Goal: Task Accomplishment & Management: Complete application form

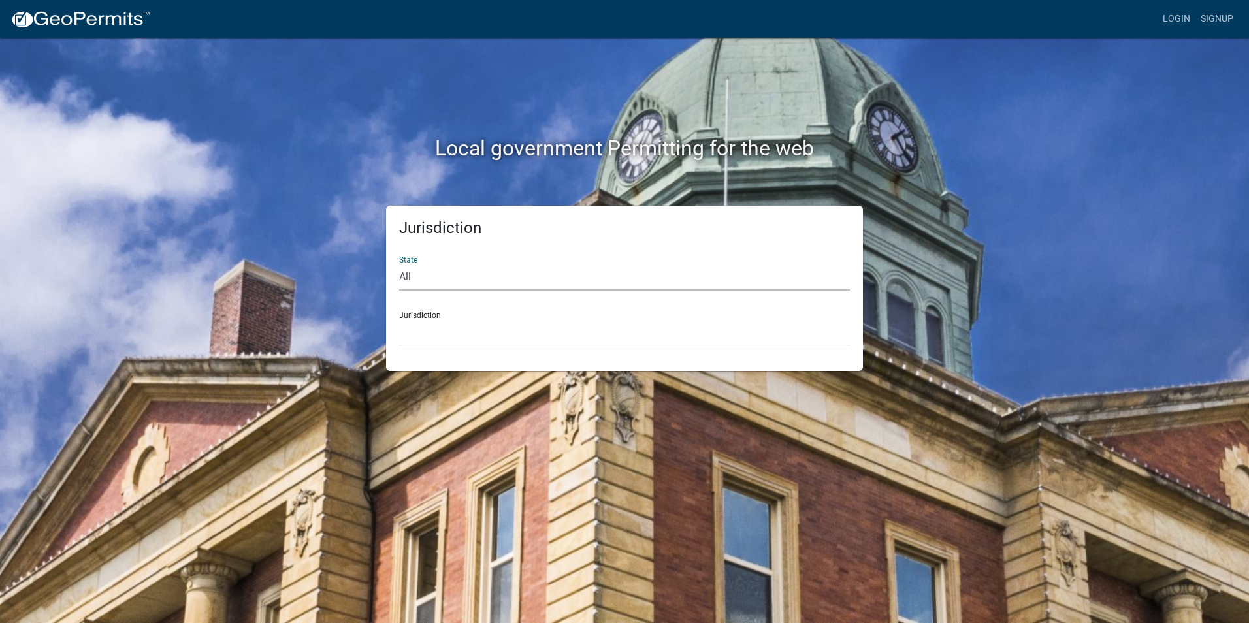
click at [434, 278] on select "All [US_STATE] [US_STATE] [US_STATE] [US_STATE] [US_STATE] [US_STATE] [US_STATE…" at bounding box center [624, 277] width 451 height 27
select select "[US_STATE]"
click at [399, 264] on select "All [US_STATE] [US_STATE] [US_STATE] [US_STATE] [US_STATE] [US_STATE] [US_STATE…" at bounding box center [624, 277] width 451 height 27
click at [441, 334] on select "[GEOGRAPHIC_DATA], [US_STATE] [GEOGRAPHIC_DATA], [US_STATE] [GEOGRAPHIC_DATA], …" at bounding box center [624, 332] width 451 height 27
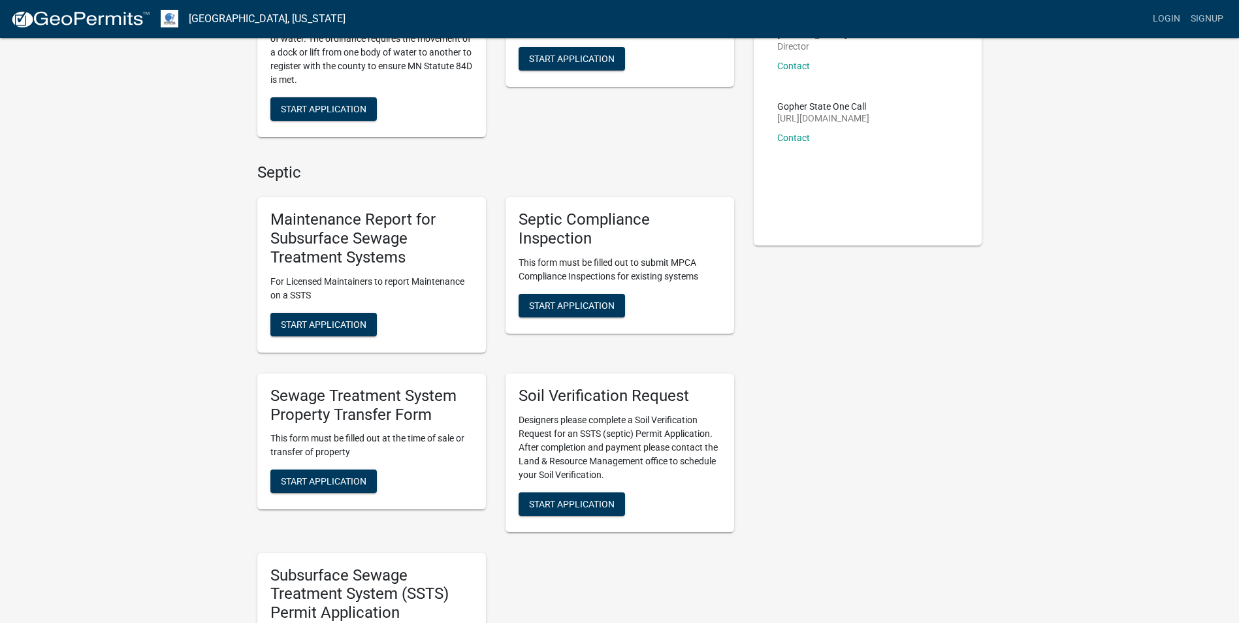
scroll to position [196, 0]
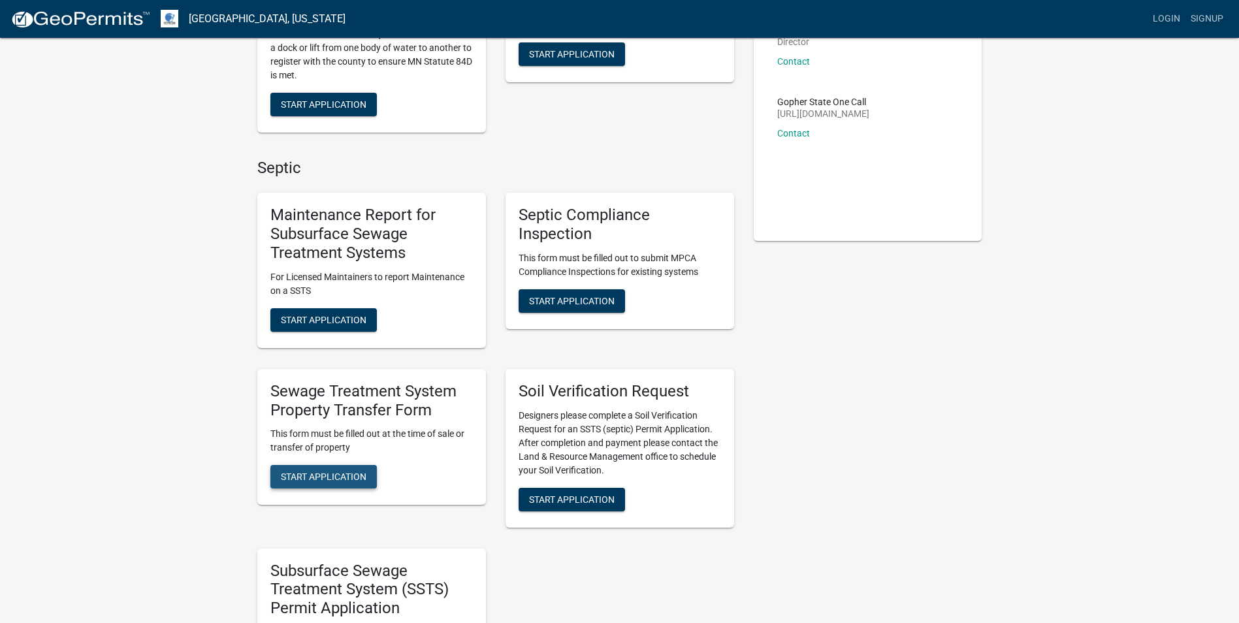
click at [332, 475] on span "Start Application" at bounding box center [324, 477] width 86 height 10
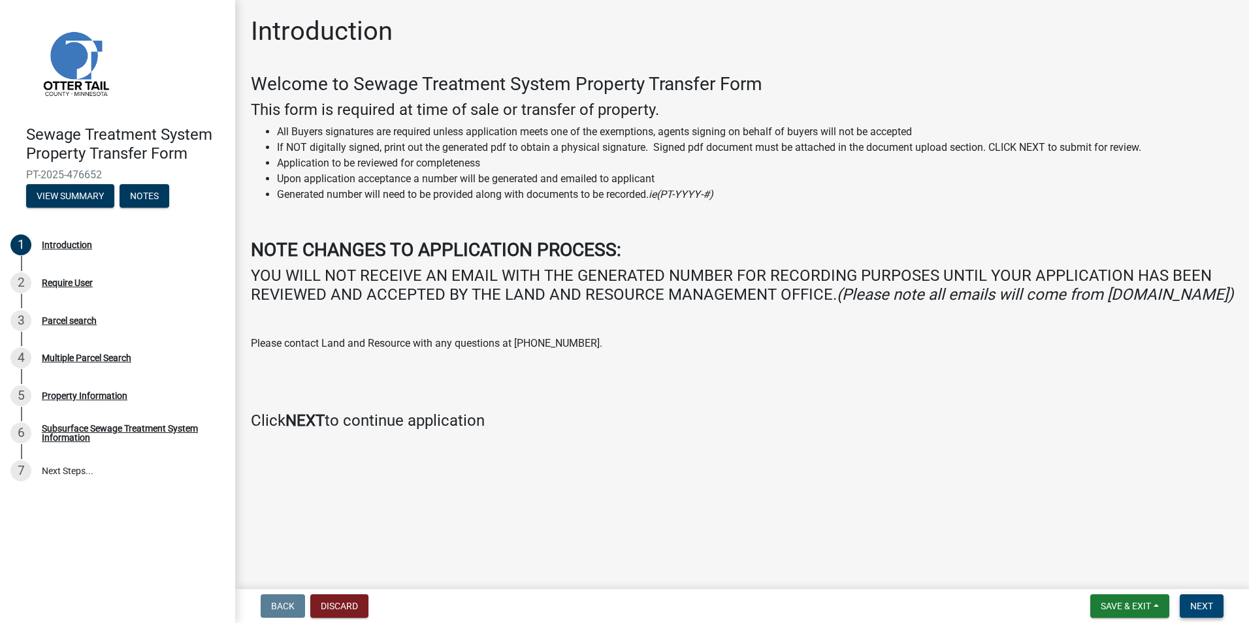
click at [1209, 611] on span "Next" at bounding box center [1201, 606] width 23 height 10
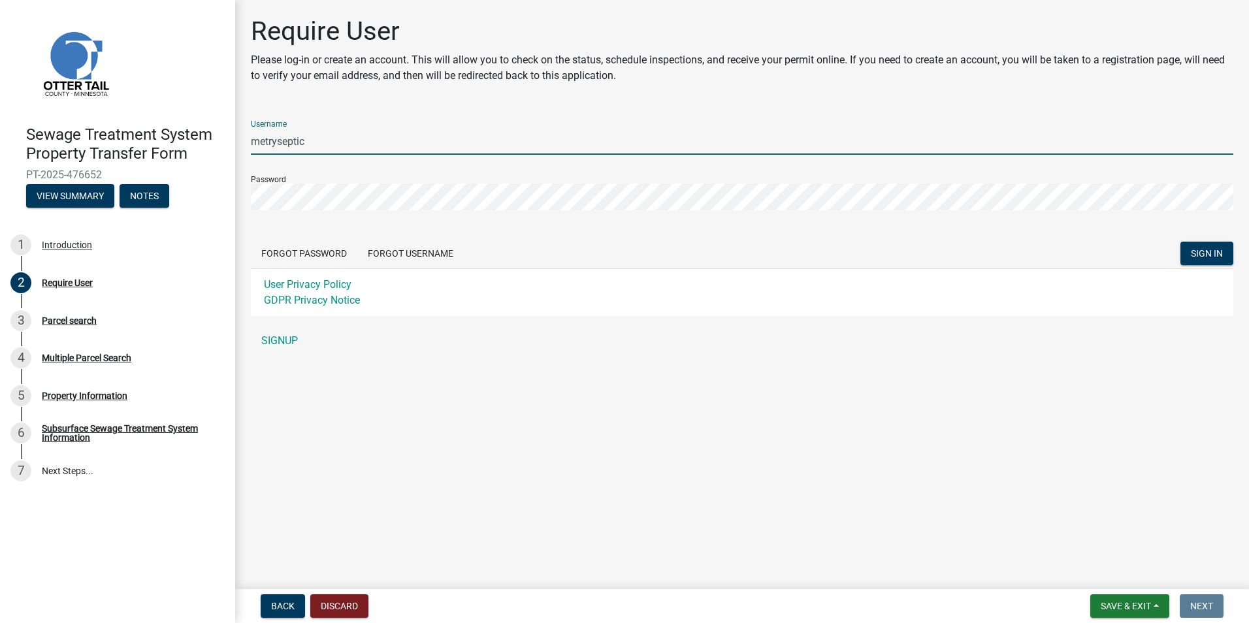
drag, startPoint x: 325, startPoint y: 143, endPoint x: 240, endPoint y: 139, distance: 85.7
click at [240, 139] on div "Require User Please log-in or create an account. This will allow you to check o…" at bounding box center [742, 191] width 1014 height 350
type input "j"
type input "Jessicametry"
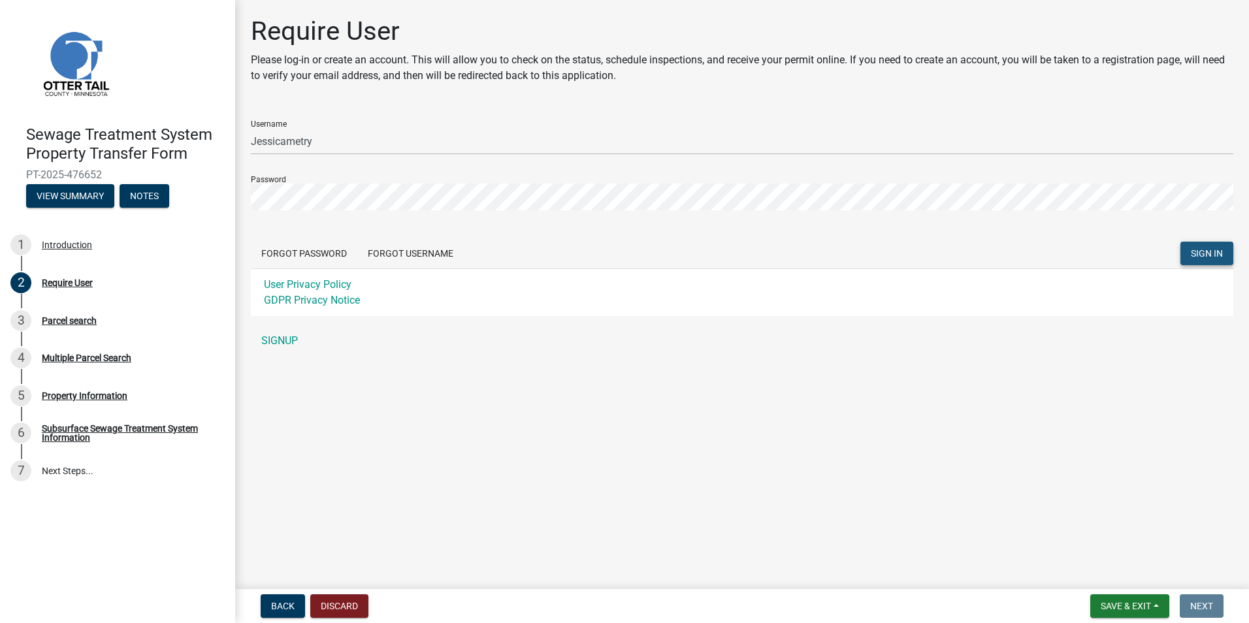
click at [1208, 250] on span "SIGN IN" at bounding box center [1207, 253] width 32 height 10
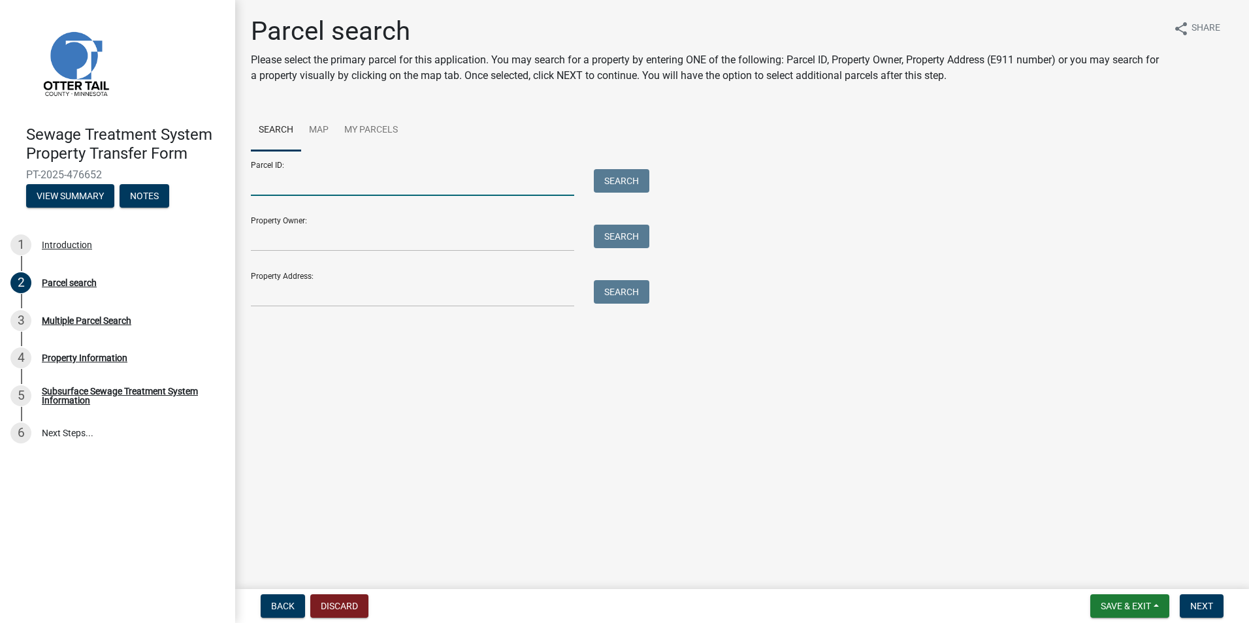
click at [300, 175] on input "Parcel ID:" at bounding box center [412, 182] width 323 height 27
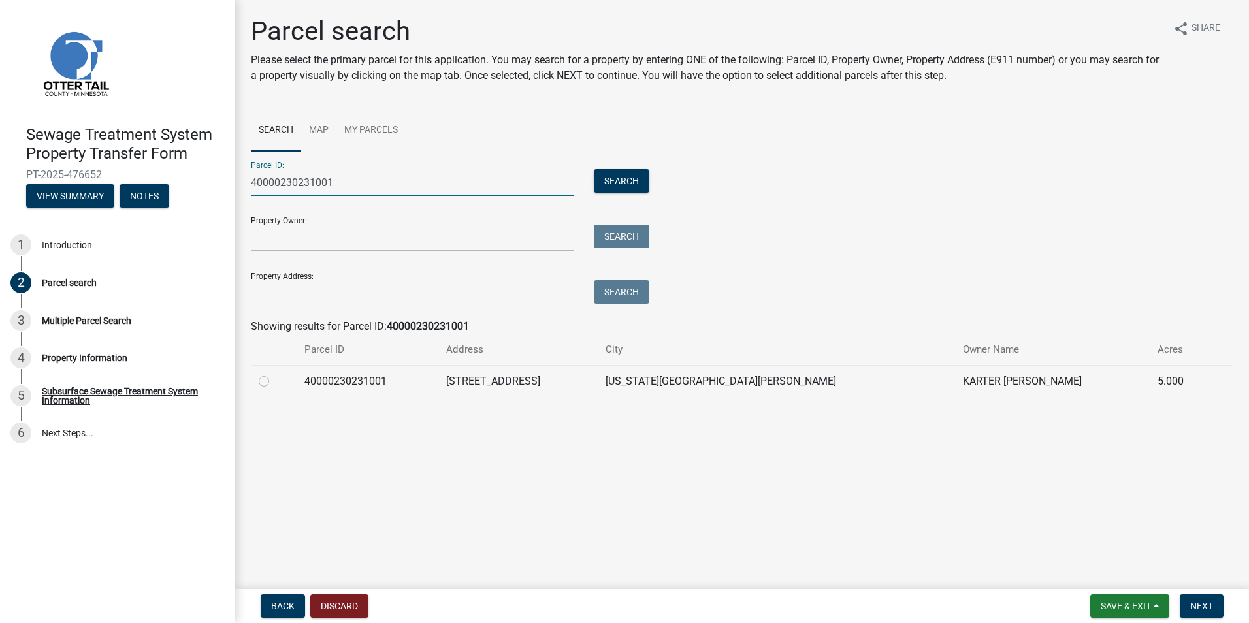
type input "40000230231001"
click at [270, 380] on div at bounding box center [274, 382] width 30 height 16
drag, startPoint x: 262, startPoint y: 381, endPoint x: 284, endPoint y: 408, distance: 34.3
click at [274, 374] on label at bounding box center [274, 374] width 0 height 0
click at [274, 381] on input "radio" at bounding box center [278, 378] width 8 height 8
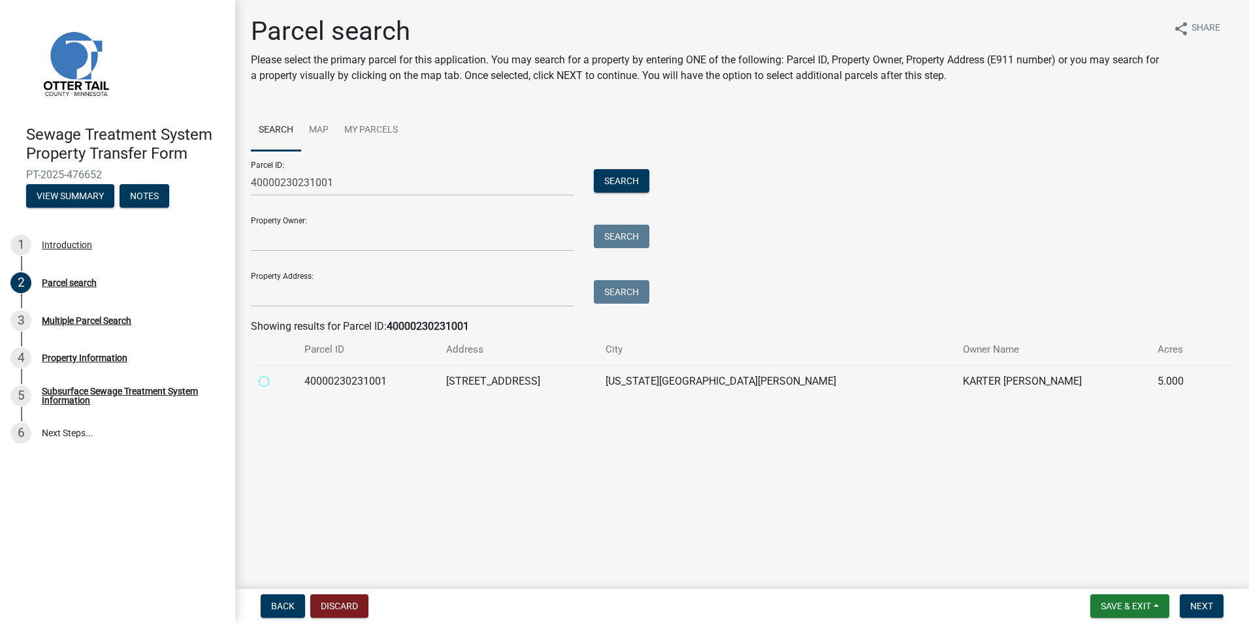
radio input "true"
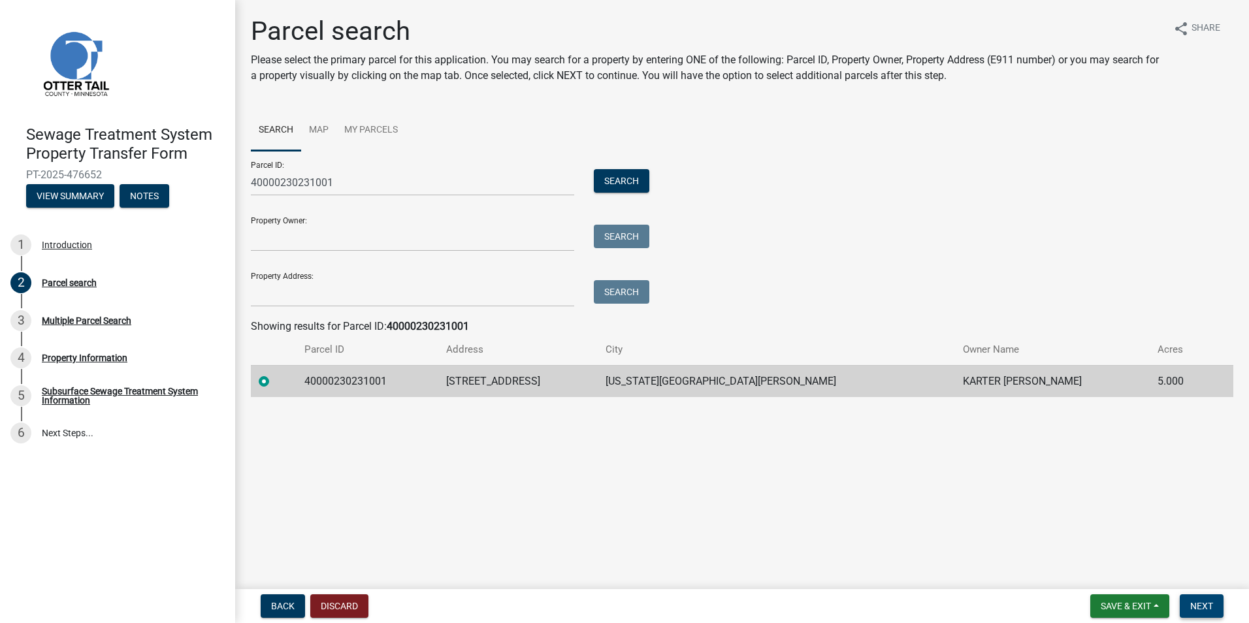
click at [1199, 605] on span "Next" at bounding box center [1201, 606] width 23 height 10
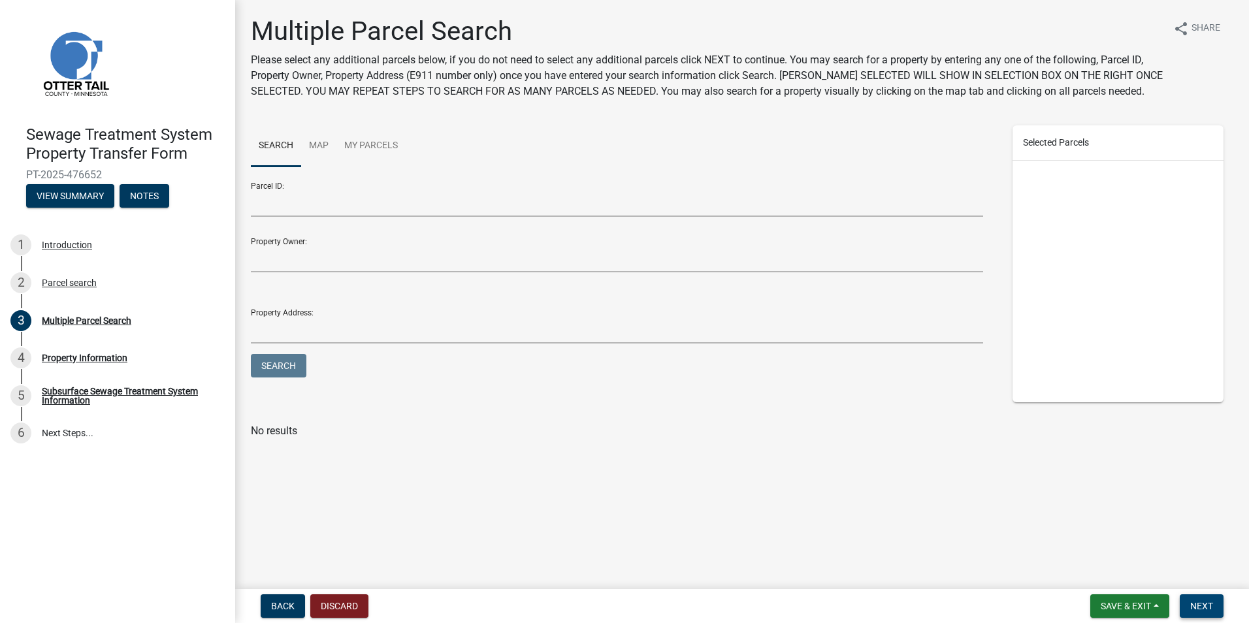
click at [1212, 602] on span "Next" at bounding box center [1201, 606] width 23 height 10
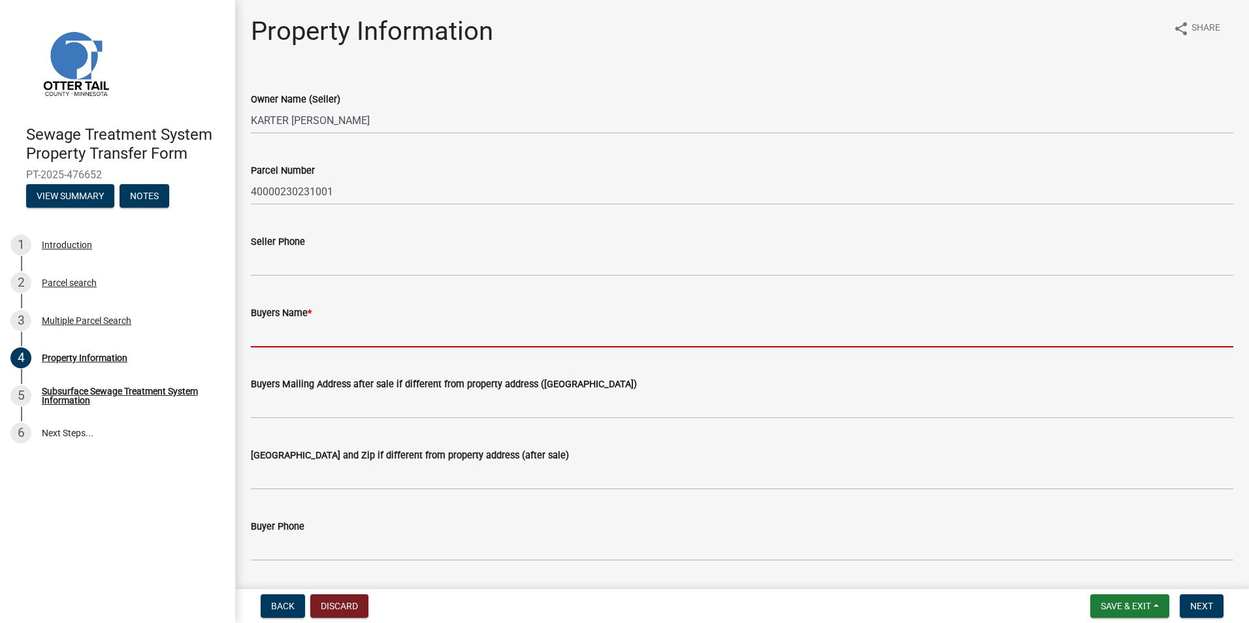
click at [296, 331] on input "Buyers Name *" at bounding box center [742, 334] width 982 height 27
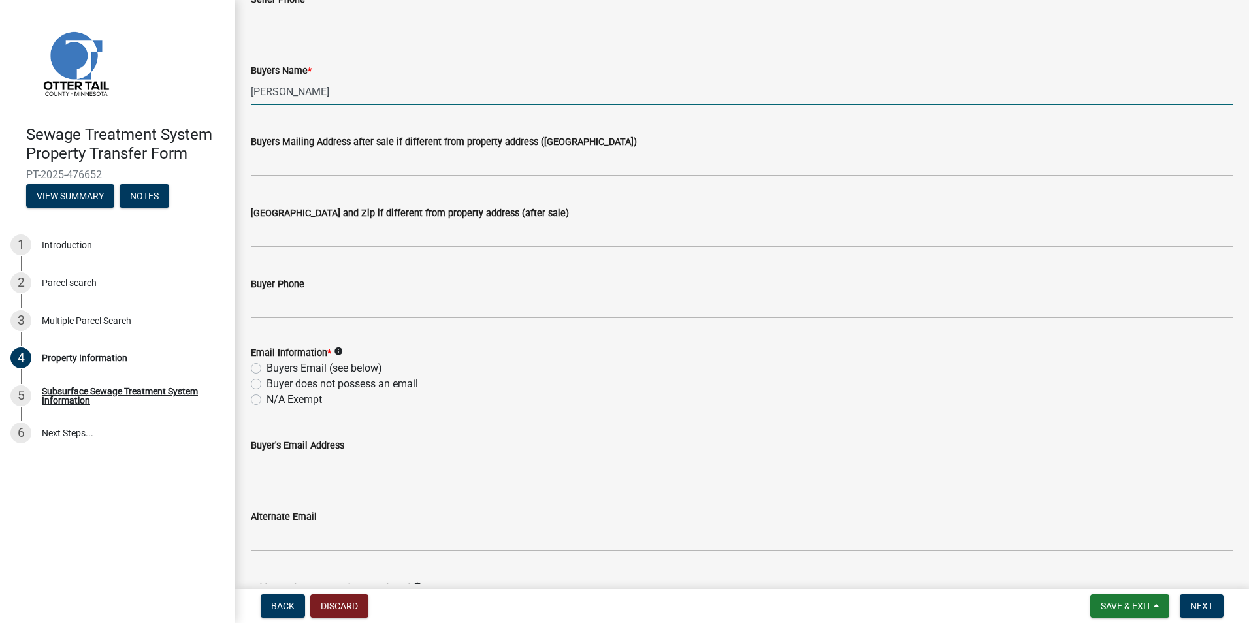
scroll to position [327, 0]
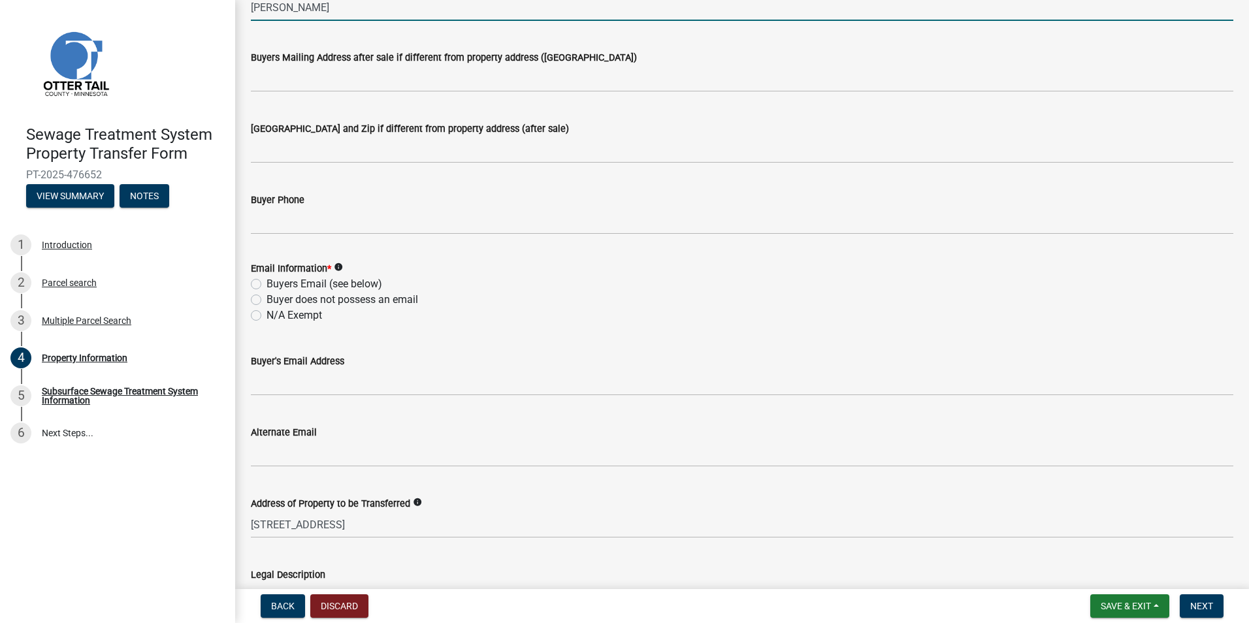
type input "[PERSON_NAME]"
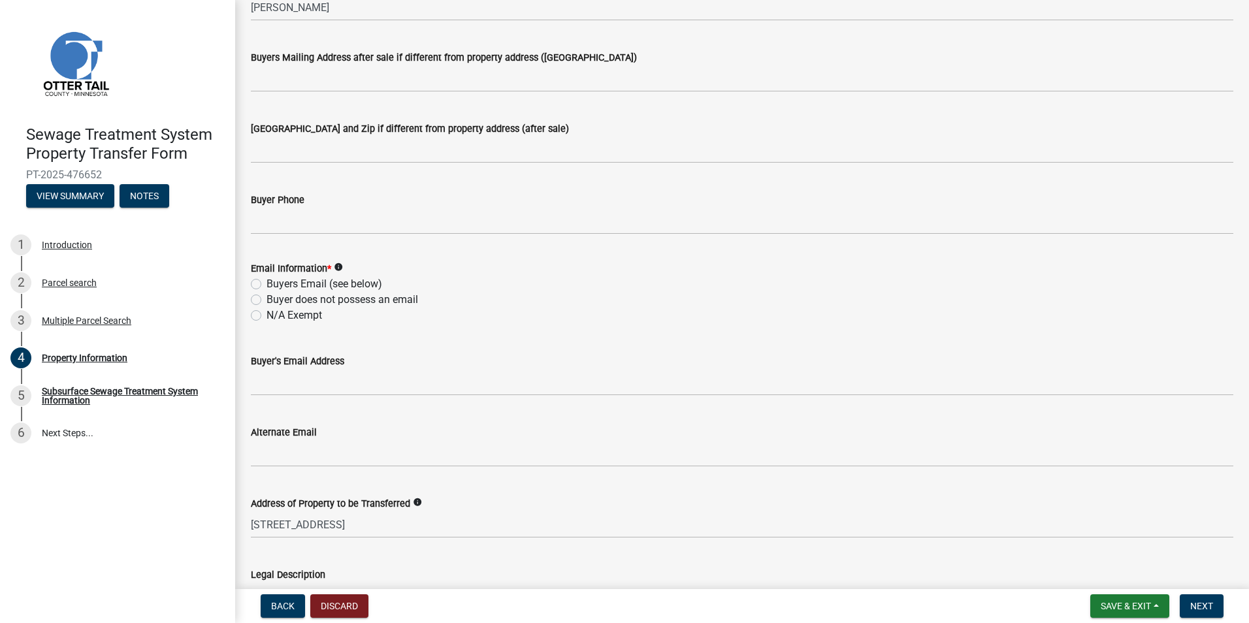
click at [266, 283] on label "Buyers Email (see below)" at bounding box center [324, 284] width 116 height 16
click at [266, 283] on input "Buyers Email (see below)" at bounding box center [270, 280] width 8 height 8
radio input "true"
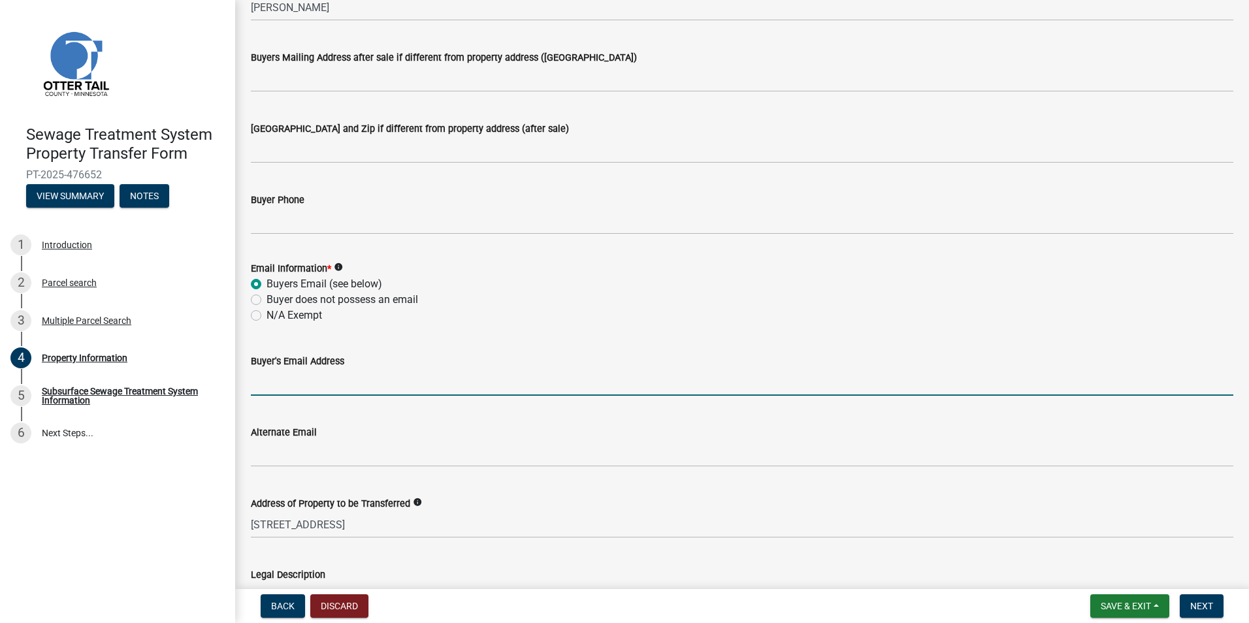
click at [293, 378] on input "Buyer's Email Address" at bounding box center [742, 382] width 982 height 27
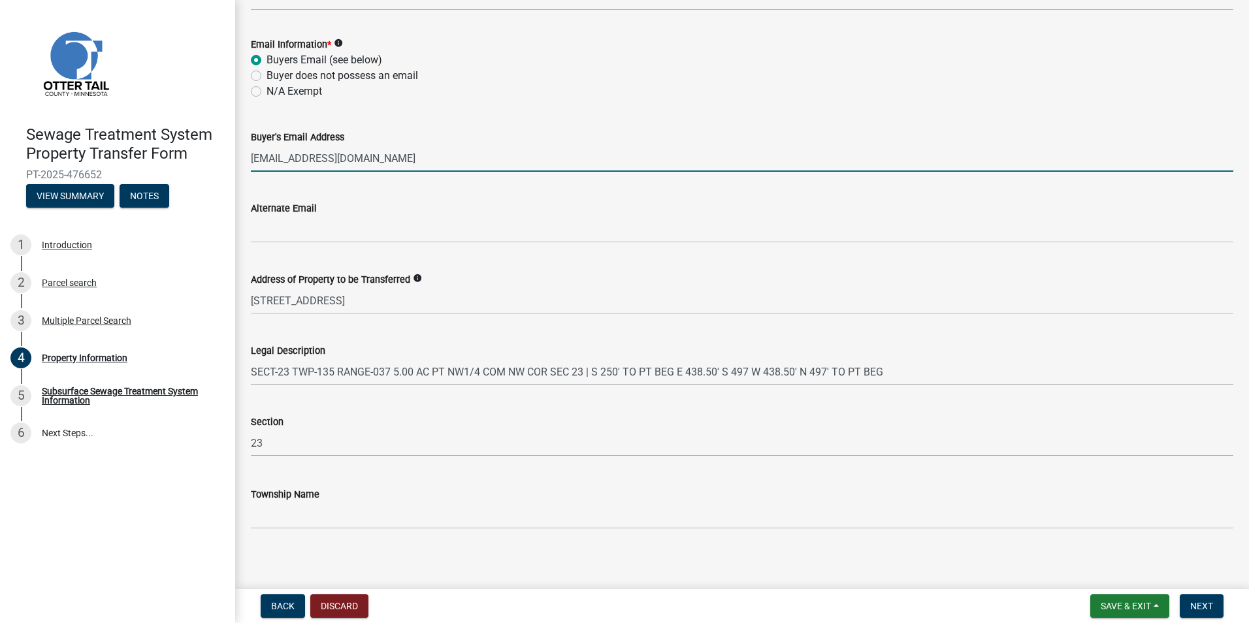
scroll to position [557, 0]
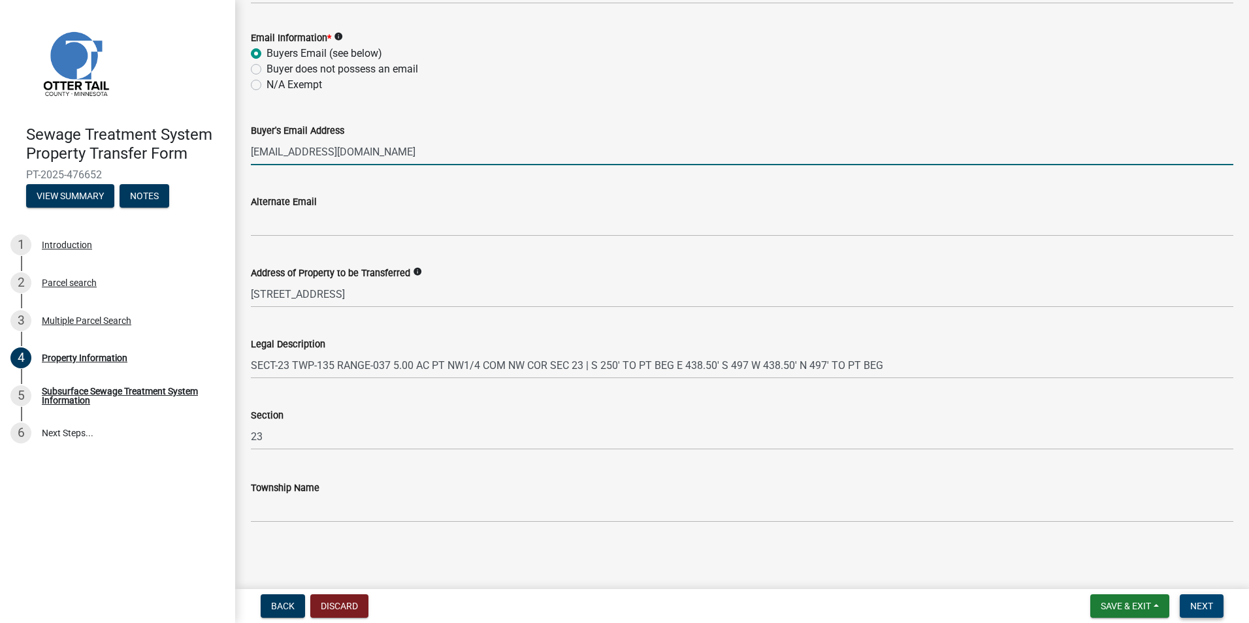
type input "[EMAIL_ADDRESS][DOMAIN_NAME]"
click at [1206, 609] on span "Next" at bounding box center [1201, 606] width 23 height 10
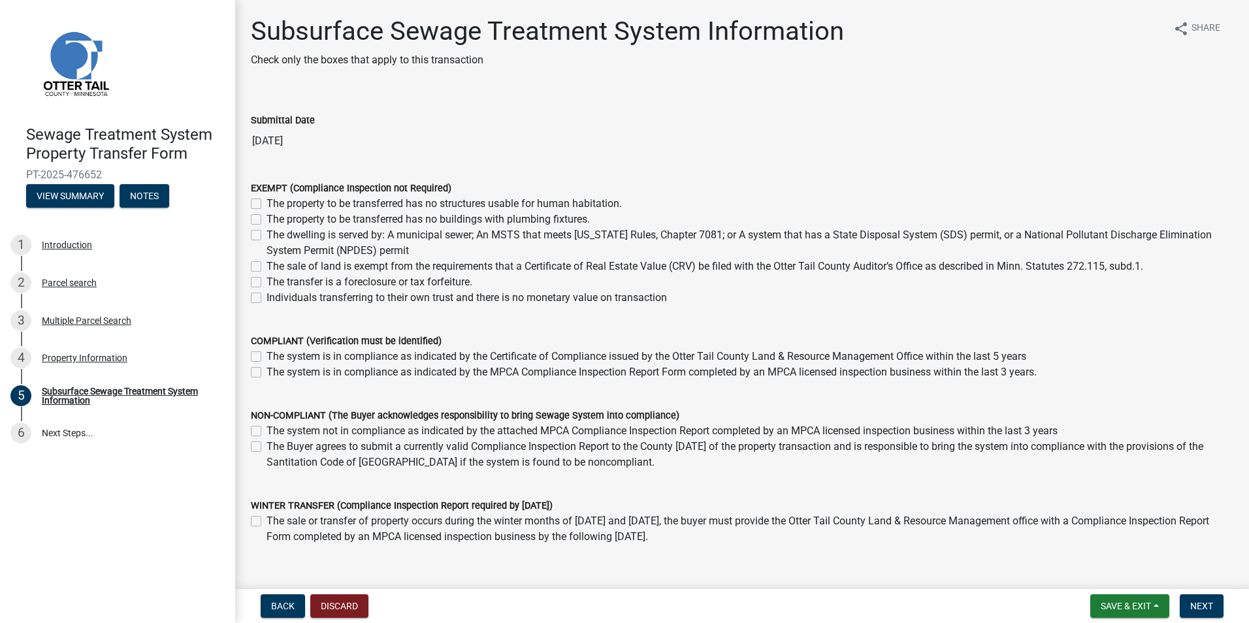
scroll to position [65, 0]
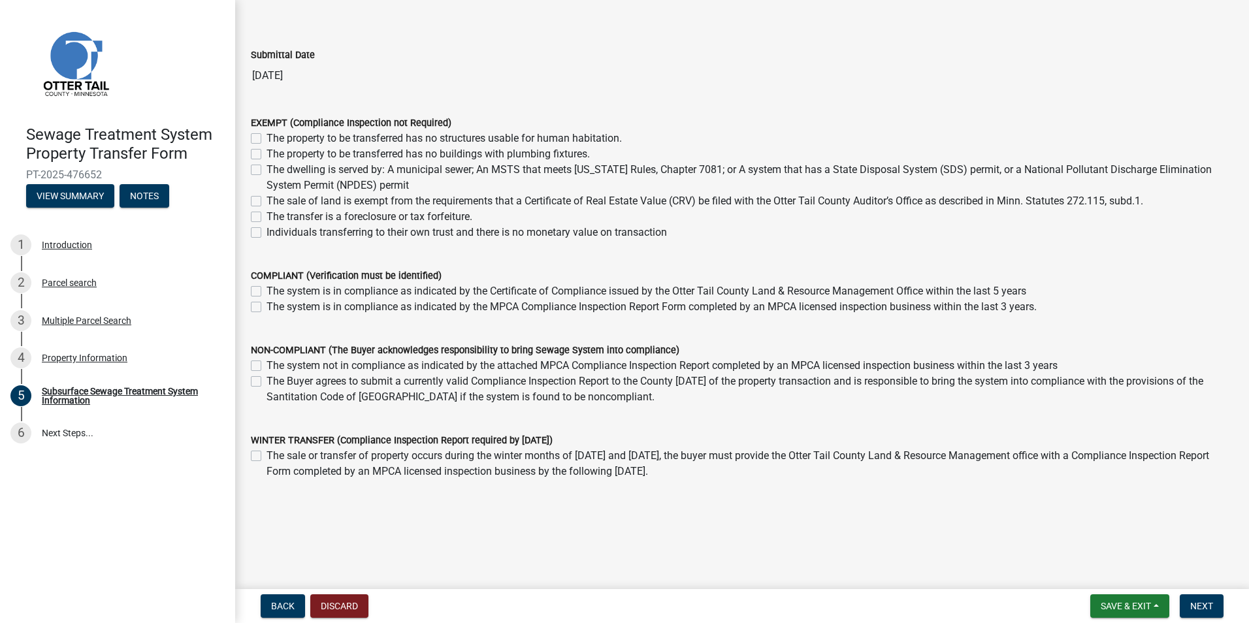
click at [261, 293] on div "The system is in compliance as indicated by the Certificate of Compliance issue…" at bounding box center [742, 291] width 982 height 16
click at [266, 289] on label "The system is in compliance as indicated by the Certificate of Compliance issue…" at bounding box center [646, 291] width 760 height 16
click at [266, 289] on input "The system is in compliance as indicated by the Certificate of Compliance issue…" at bounding box center [270, 287] width 8 height 8
checkbox input "true"
checkbox input "false"
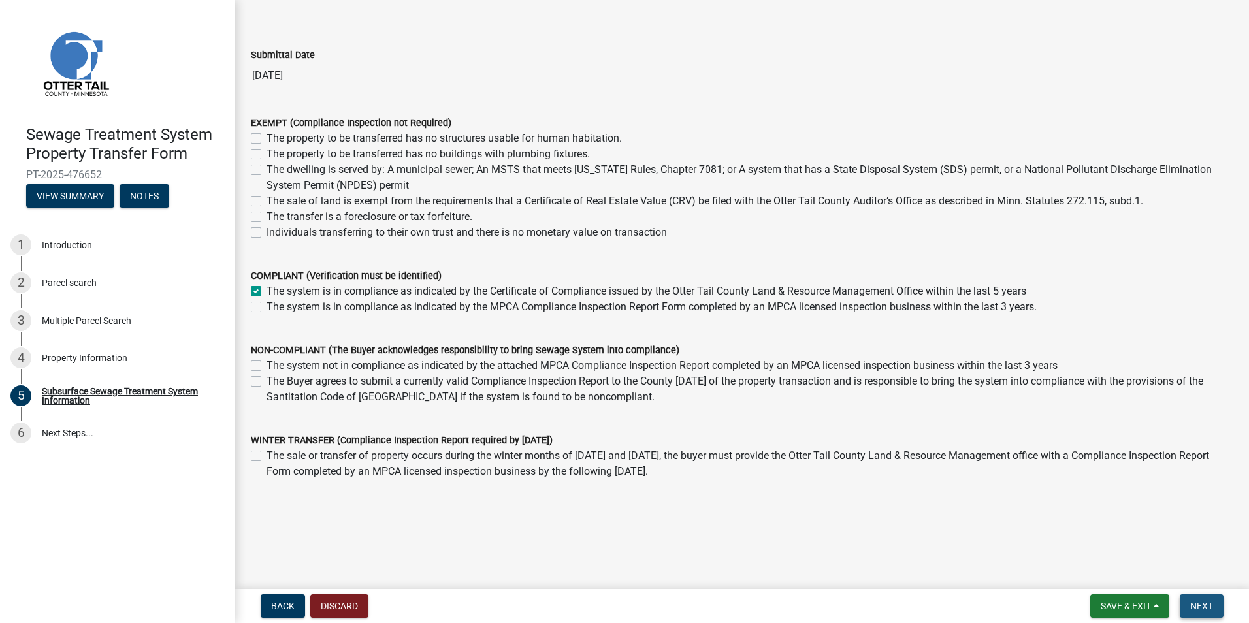
click at [1199, 602] on span "Next" at bounding box center [1201, 606] width 23 height 10
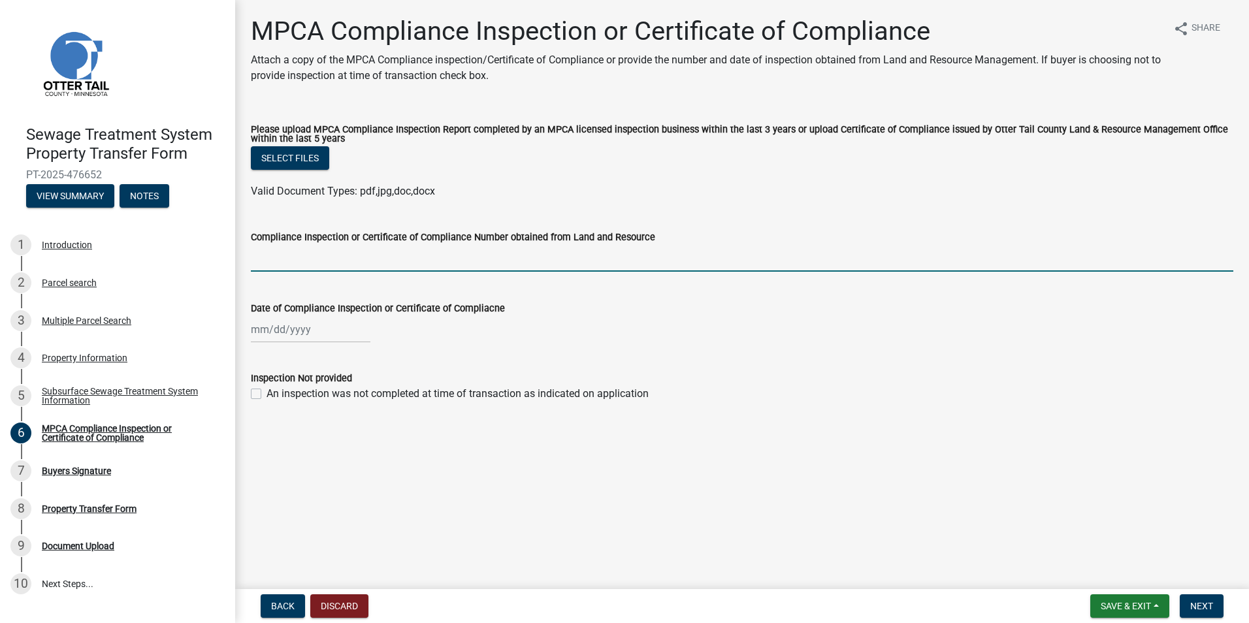
click at [321, 265] on input "Compliance Inspection or Certificate of Compliance Number obtained from Land an…" at bounding box center [742, 258] width 982 height 27
click at [344, 269] on input "Compliance Inspection or Certificate of Compliance Number obtained from Land an…" at bounding box center [742, 258] width 982 height 27
click at [298, 266] on input "Compliance Inspection or Certificate of Compliance Number obtained from Land an…" at bounding box center [742, 258] width 982 height 27
click at [295, 259] on input "Compliance Inspection or Certificate of Compliance Number obtained from Land an…" at bounding box center [742, 258] width 982 height 27
select select "9"
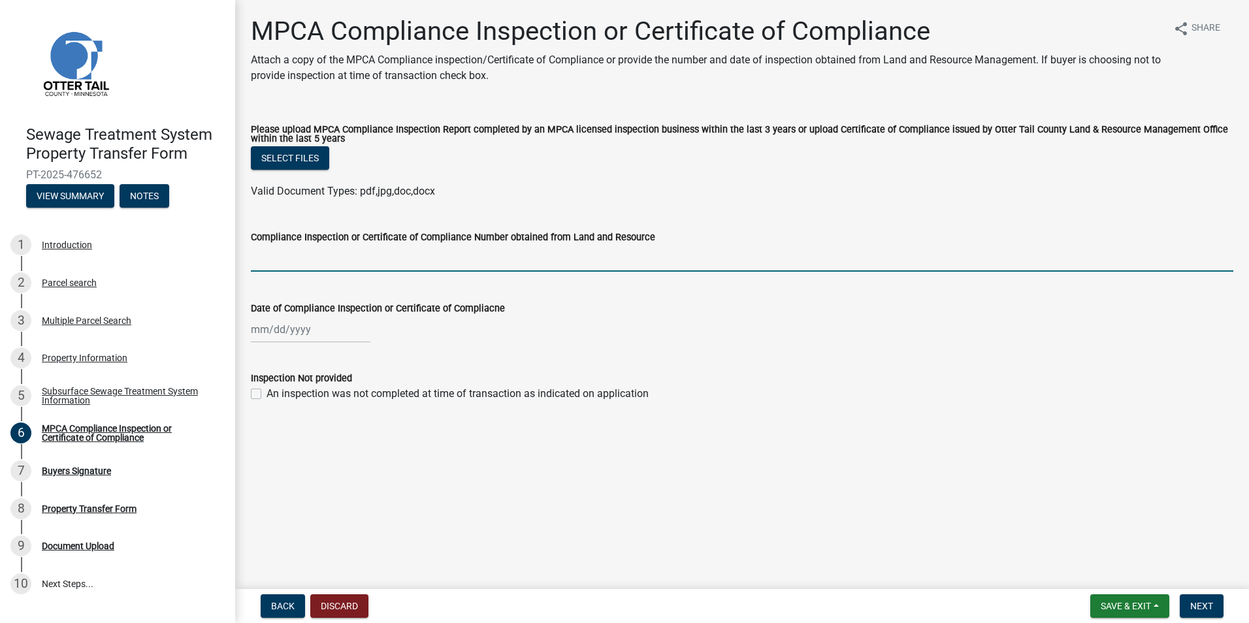
select select "2025"
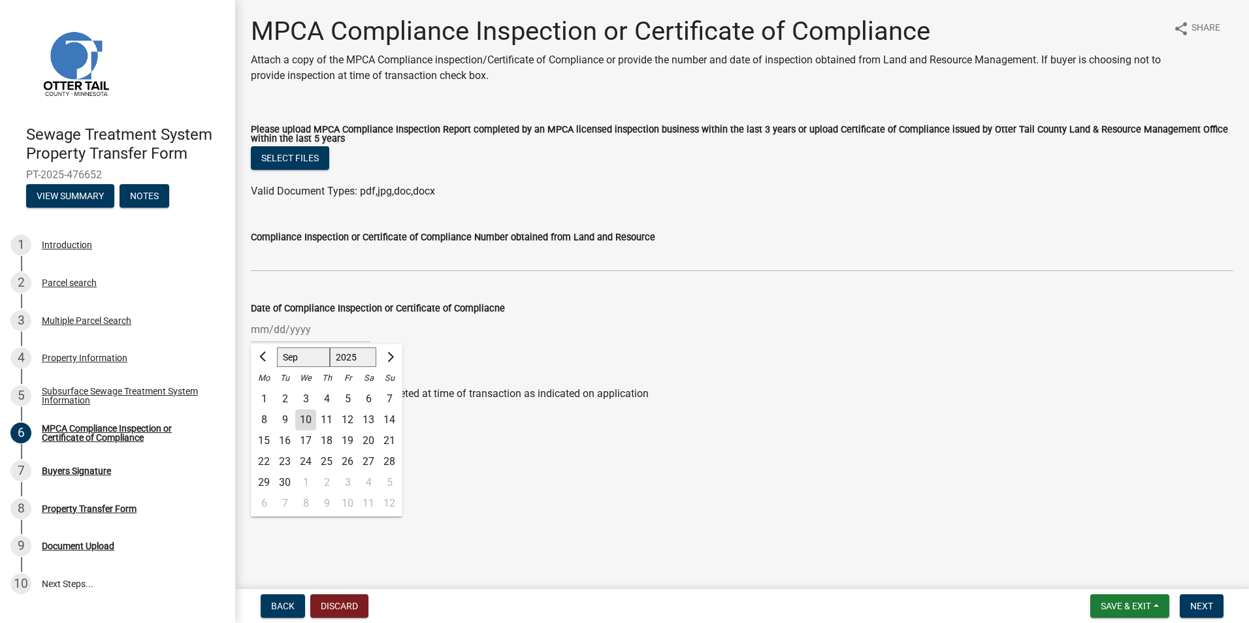
click at [292, 328] on div "[PERSON_NAME] Feb Mar Apr [PERSON_NAME][DATE] Oct Nov [DATE] 1526 1527 1528 152…" at bounding box center [311, 329] width 120 height 27
click at [315, 364] on select "Jan Feb Mar Apr May Jun [DATE] Aug Sep Oct Nov Dec" at bounding box center [303, 358] width 53 height 20
select select "10"
click at [277, 348] on select "Jan Feb Mar Apr May Jun [DATE] Aug Sep Oct Nov Dec" at bounding box center [303, 358] width 53 height 20
click at [322, 440] on div "16" at bounding box center [326, 440] width 21 height 21
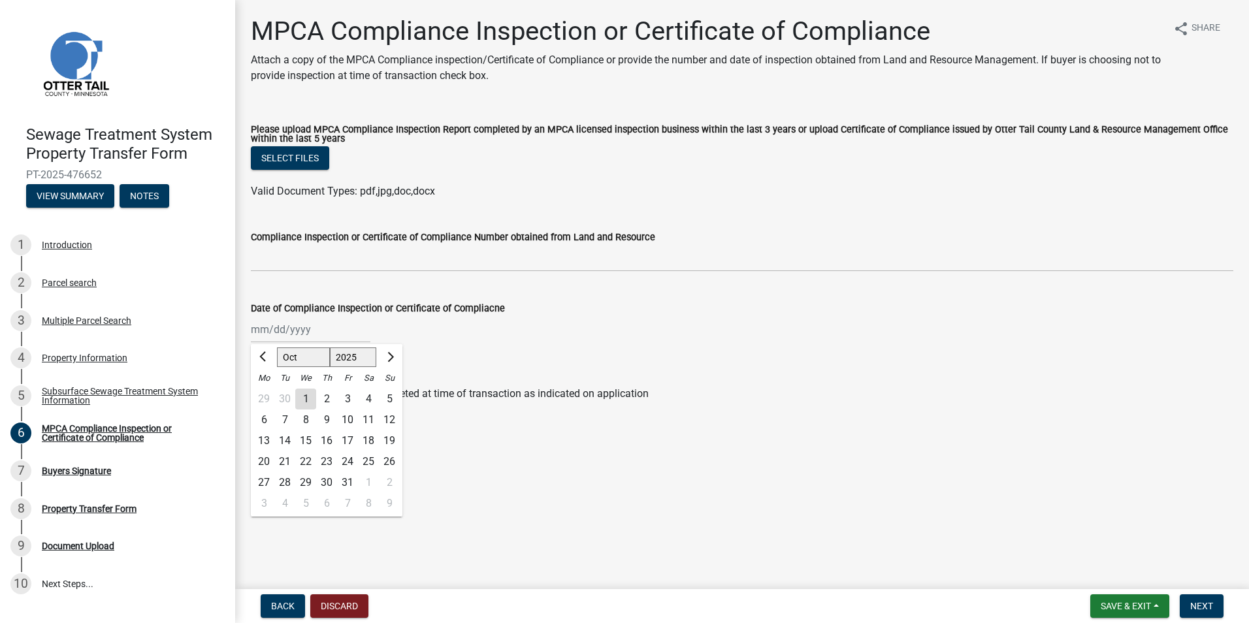
type input "[DATE]"
click at [300, 334] on div "[DATE]" at bounding box center [311, 329] width 120 height 27
select select "10"
click at [357, 360] on select "1525 1526 1527 1528 1529 1530 1531 1532 1533 1534 1535 1536 1537 1538 1539 1540…" at bounding box center [353, 358] width 47 height 20
select select "2020"
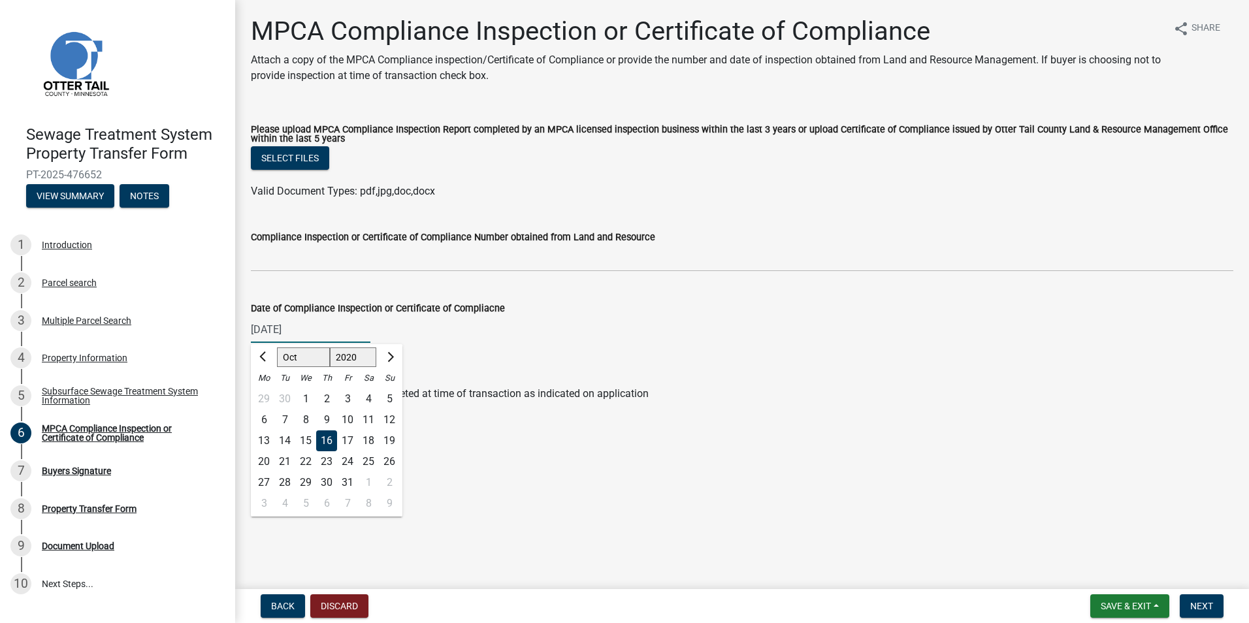
click at [330, 348] on select "1525 1526 1527 1528 1529 1530 1531 1532 1533 1534 1535 1536 1537 1538 1539 1540…" at bounding box center [353, 358] width 47 height 20
click at [459, 347] on wm-data-entity-input "Date of Compliance Inspection or Certificate of Compliacne [DATE] Jan Feb Mar A…" at bounding box center [742, 318] width 982 height 72
click at [493, 395] on label "An inspection was not completed at time of transaction as indicated on applicat…" at bounding box center [457, 394] width 382 height 16
click at [275, 394] on input "An inspection was not completed at time of transaction as indicated on applicat…" at bounding box center [270, 390] width 8 height 8
checkbox input "true"
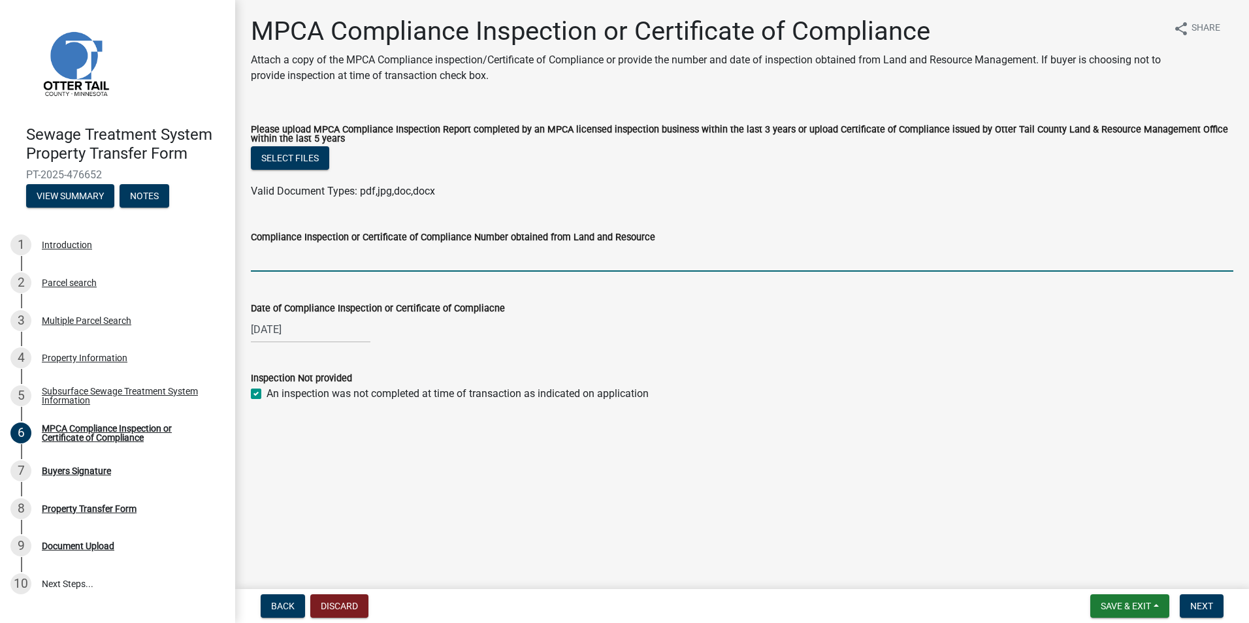
click at [367, 265] on input "Compliance Inspection or Certificate of Compliance Number obtained from Land an…" at bounding box center [742, 258] width 982 height 27
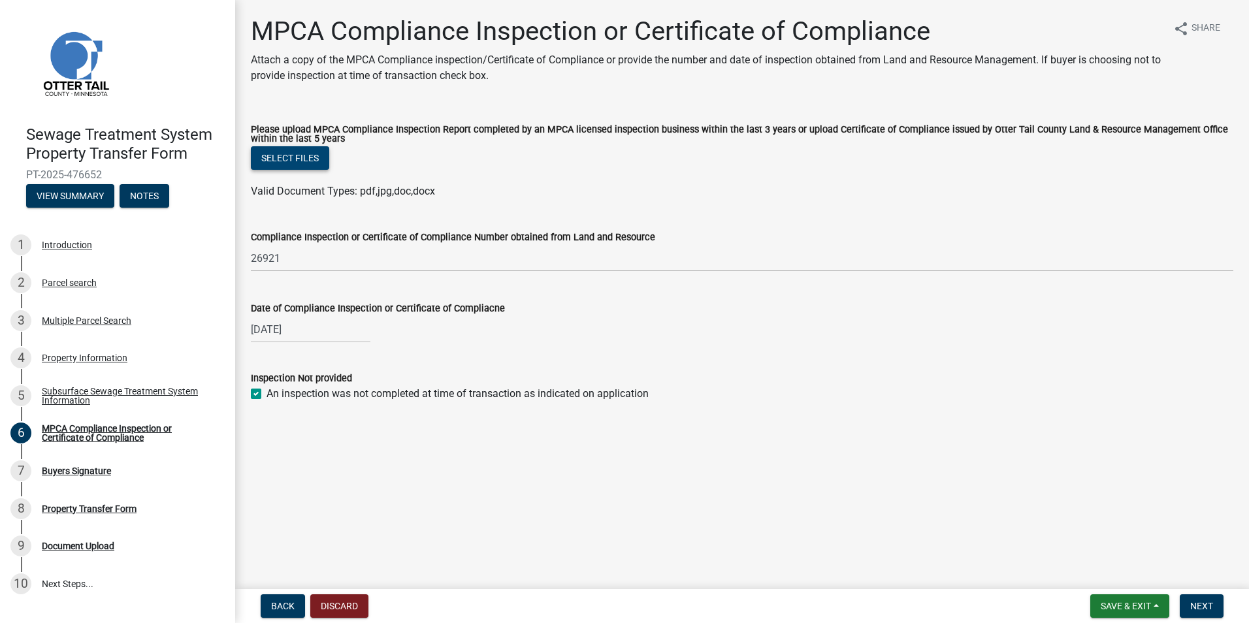
click at [301, 159] on button "Select files" at bounding box center [290, 158] width 78 height 24
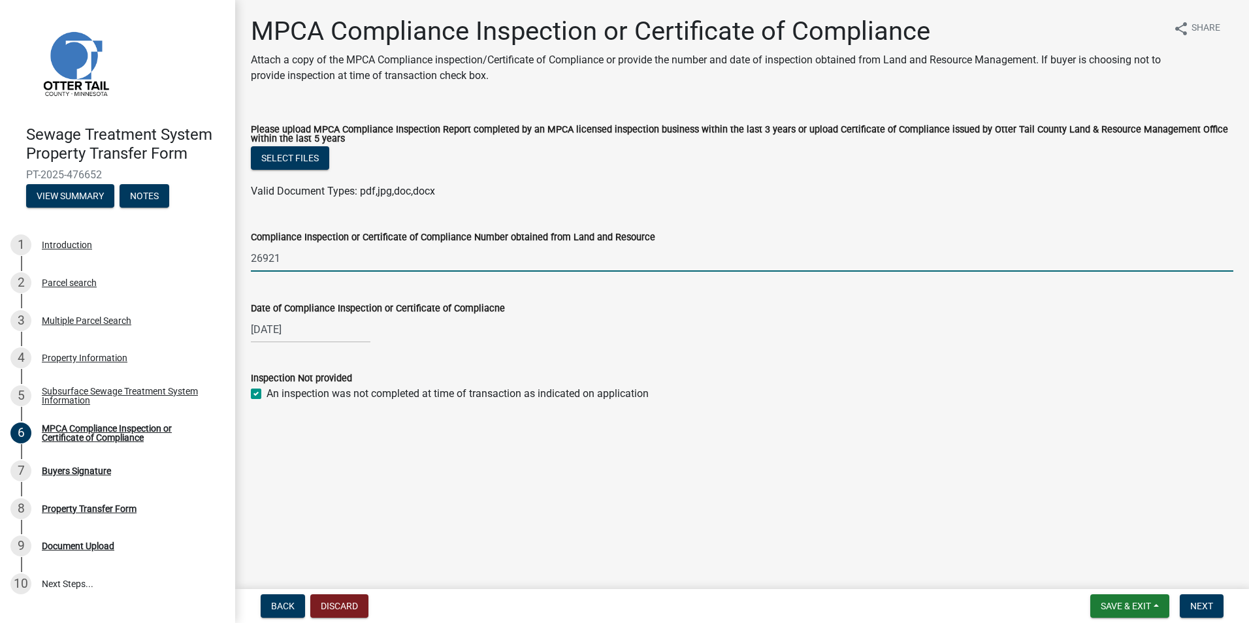
drag, startPoint x: 289, startPoint y: 258, endPoint x: 255, endPoint y: 260, distance: 34.0
click at [255, 260] on input "26921" at bounding box center [742, 258] width 982 height 27
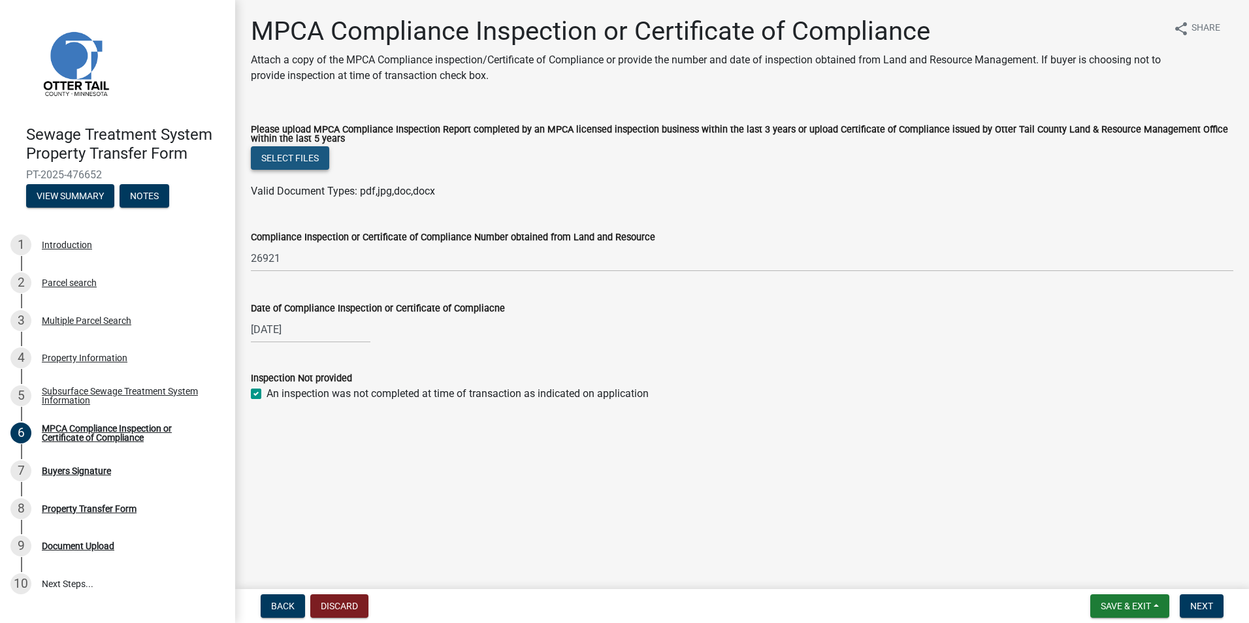
click at [319, 161] on button "Select files" at bounding box center [290, 158] width 78 height 24
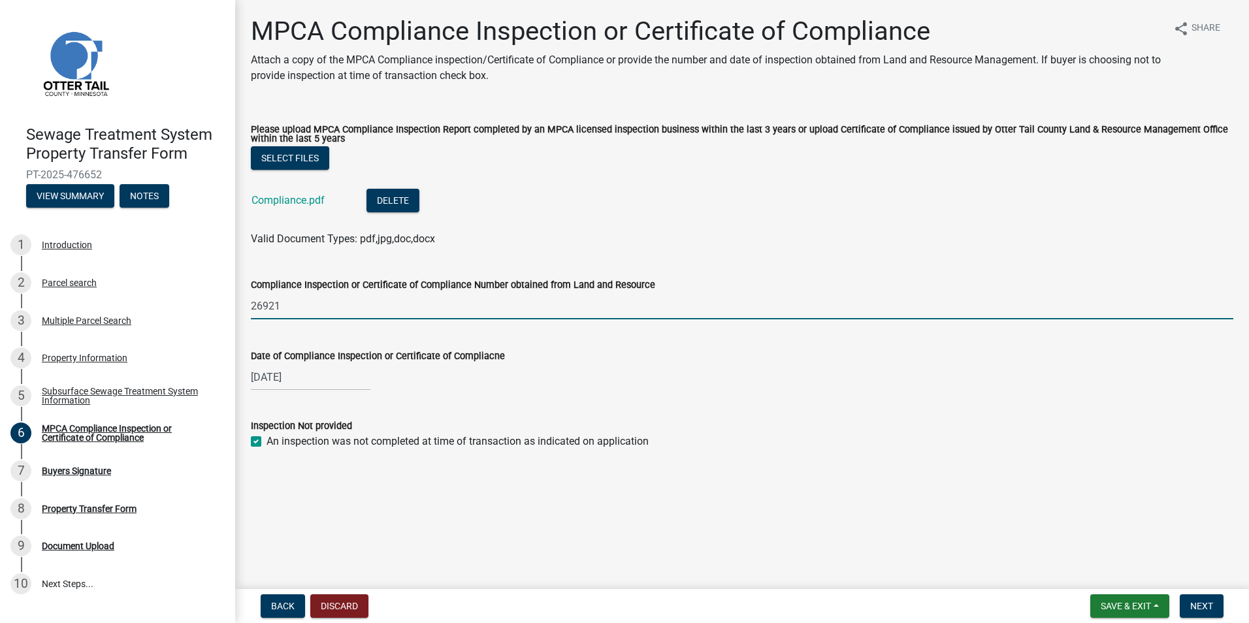
type input "2"
click at [605, 409] on form "Inspection Not provided An inspection was not completed at time of transaction …" at bounding box center [742, 425] width 982 height 47
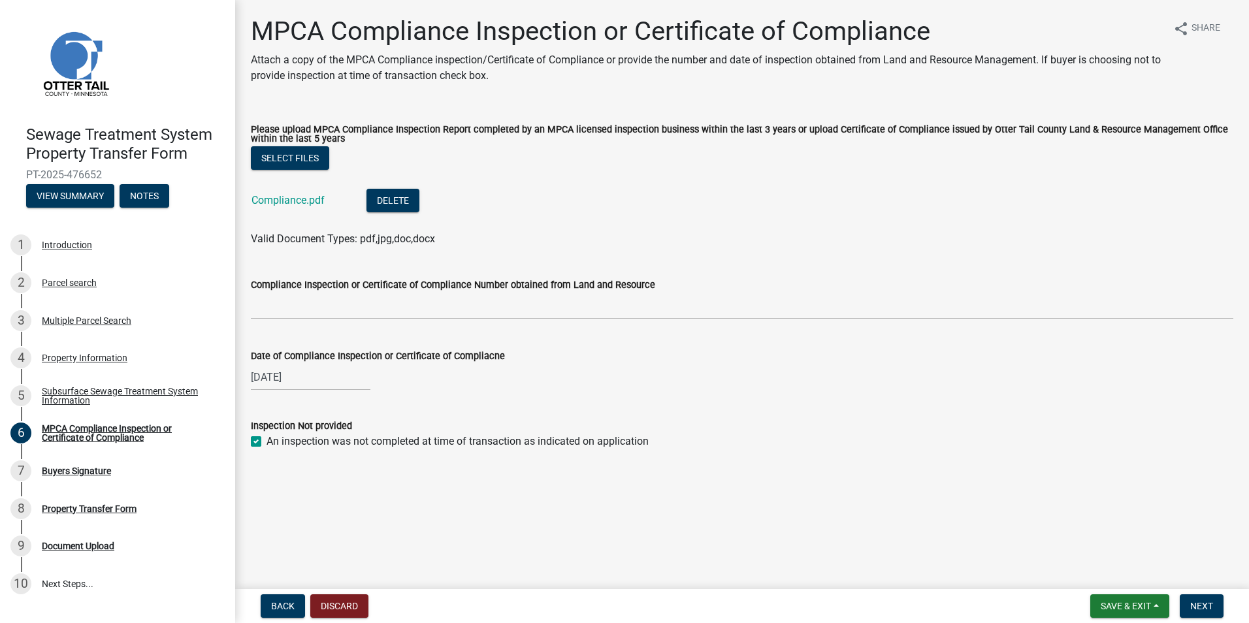
click at [266, 444] on label "An inspection was not completed at time of transaction as indicated on applicat…" at bounding box center [457, 442] width 382 height 16
click at [266, 442] on input "An inspection was not completed at time of transaction as indicated on applicat…" at bounding box center [270, 438] width 8 height 8
drag, startPoint x: 260, startPoint y: 444, endPoint x: 272, endPoint y: 445, distance: 12.5
click at [266, 444] on label "An inspection was not completed at time of transaction as indicated on applicat…" at bounding box center [457, 442] width 382 height 16
click at [266, 442] on input "An inspection was not completed at time of transaction as indicated on applicat…" at bounding box center [270, 438] width 8 height 8
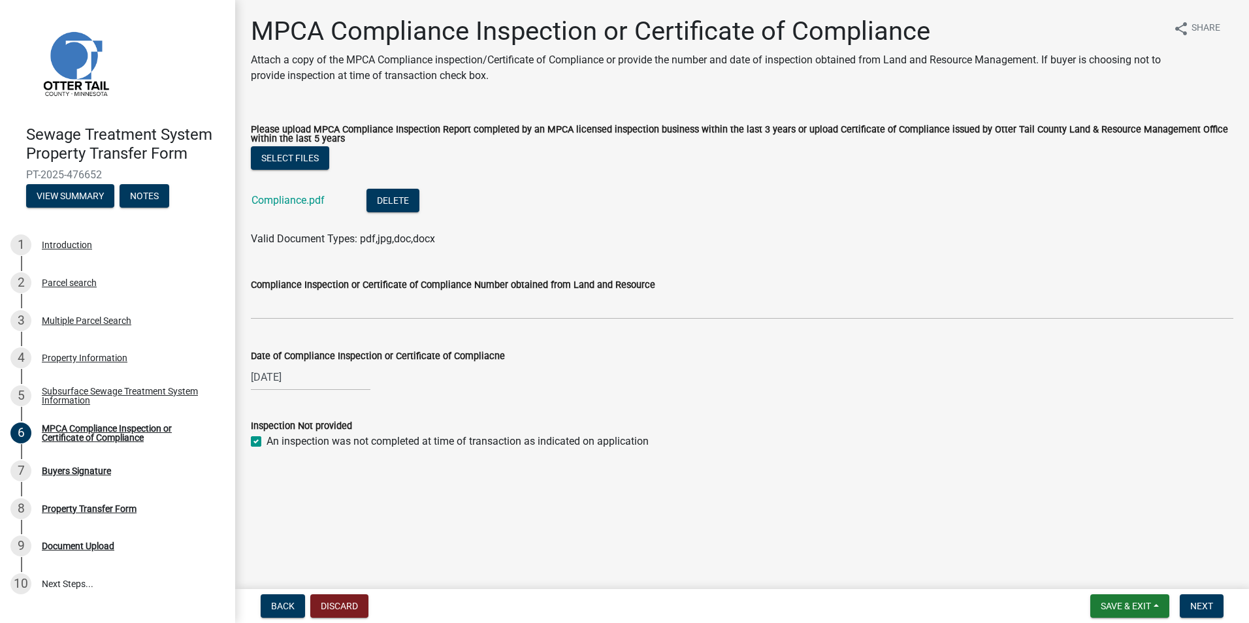
checkbox input "true"
click at [1207, 600] on button "Next" at bounding box center [1202, 606] width 44 height 24
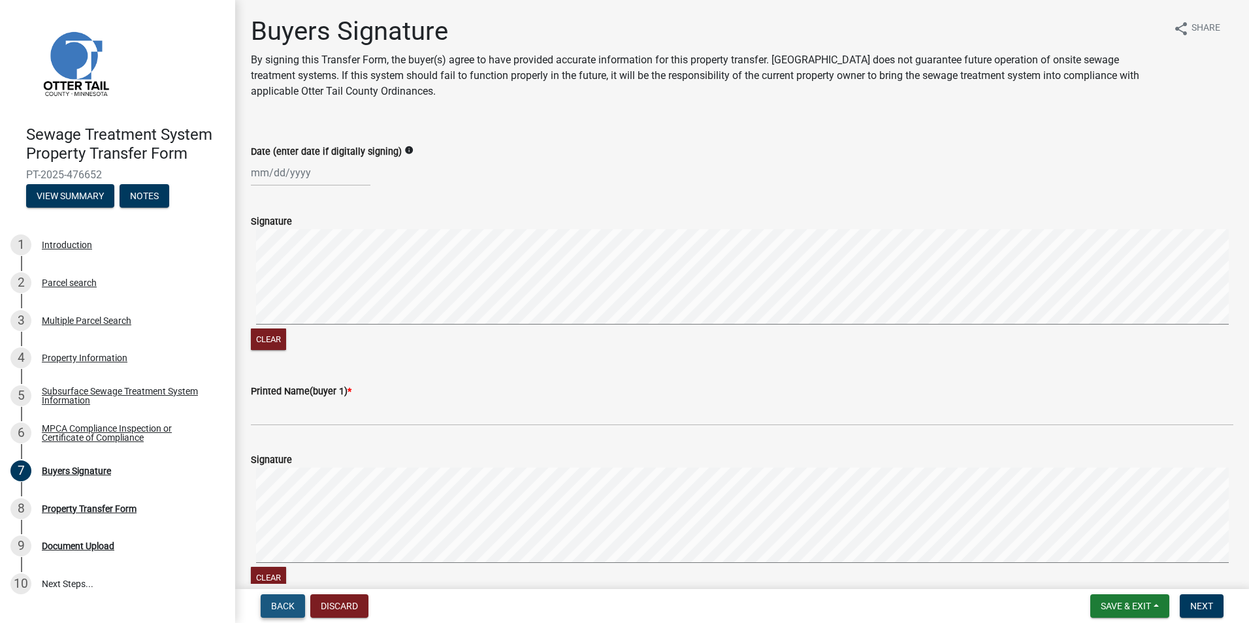
click at [280, 605] on span "Back" at bounding box center [283, 606] width 24 height 10
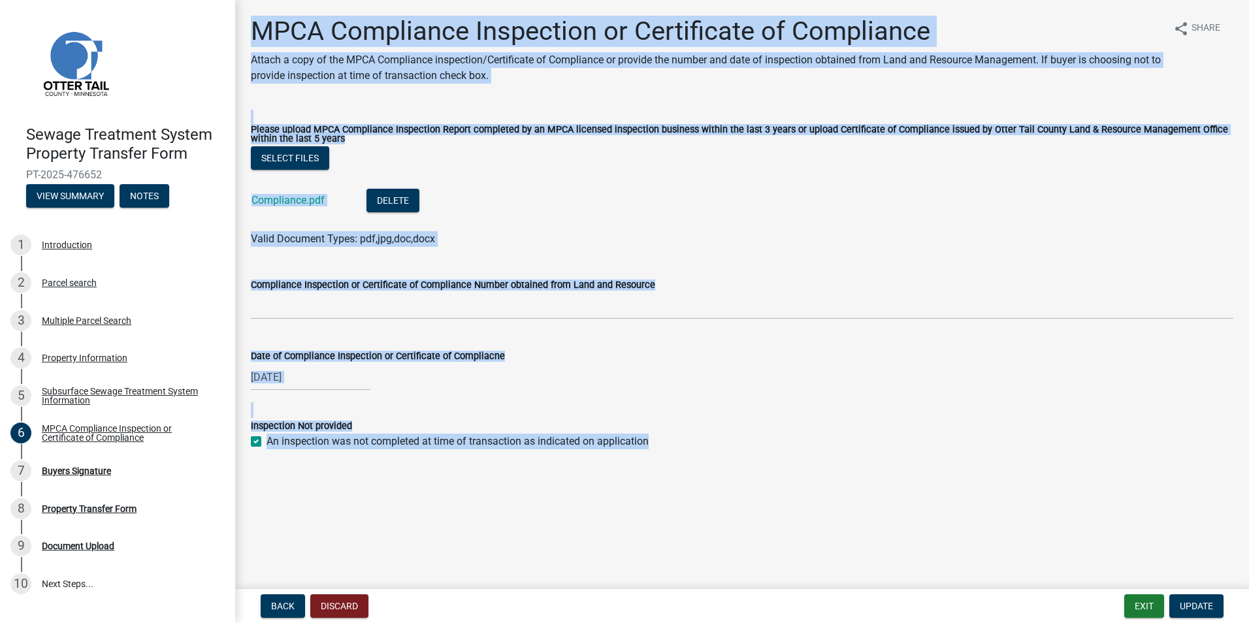
click at [357, 470] on div "MPCA Compliance Inspection or Certificate of Compliance Attach a copy of the MP…" at bounding box center [742, 244] width 1002 height 457
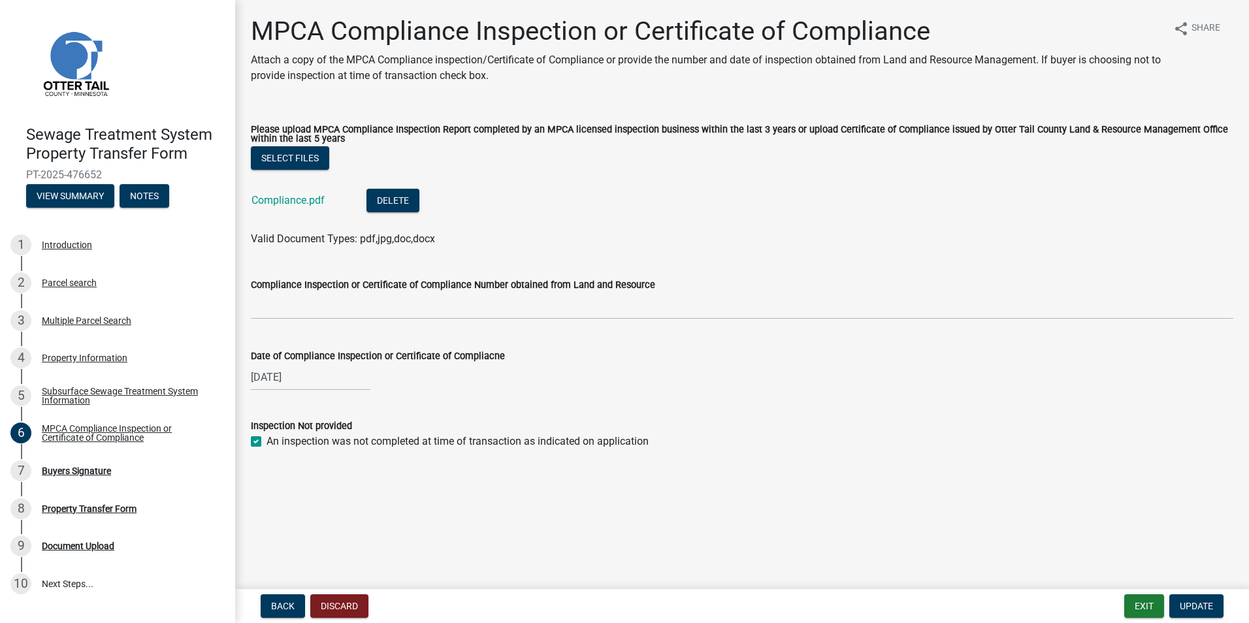
click at [266, 440] on label "An inspection was not completed at time of transaction as indicated on applicat…" at bounding box center [457, 442] width 382 height 16
click at [266, 440] on input "An inspection was not completed at time of transaction as indicated on applicat…" at bounding box center [270, 438] width 8 height 8
checkbox input "false"
click at [1204, 613] on button "Update" at bounding box center [1196, 606] width 54 height 24
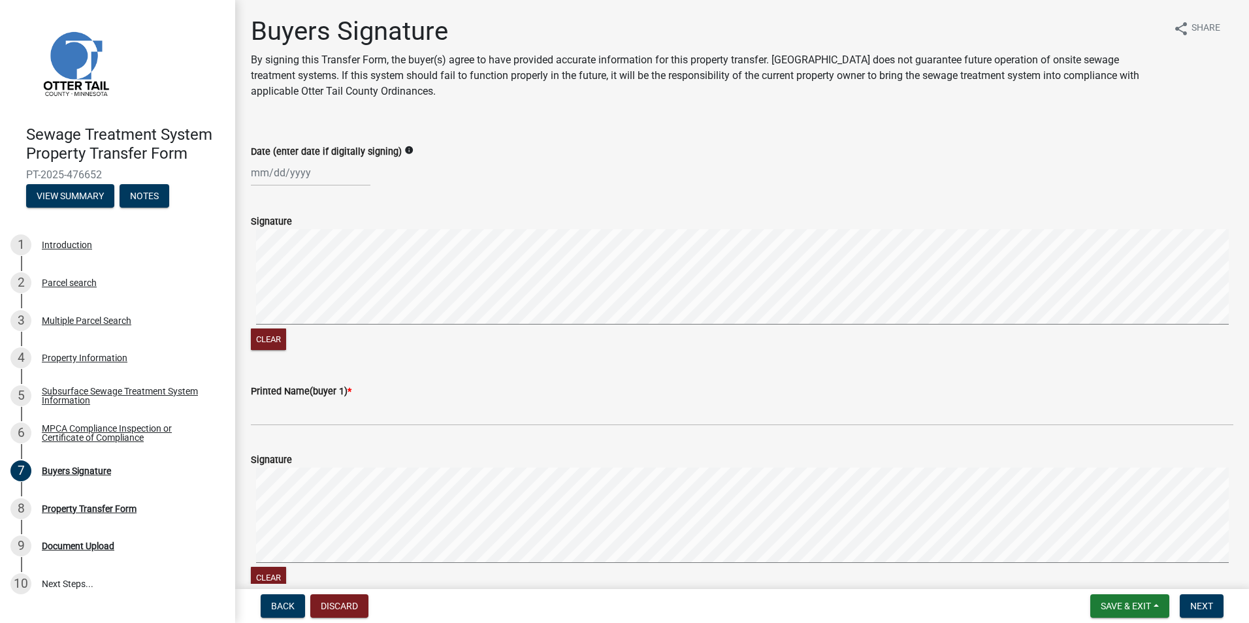
click at [279, 172] on div at bounding box center [311, 172] width 120 height 27
select select "9"
select select "2025"
click at [308, 262] on div "10" at bounding box center [305, 263] width 21 height 21
type input "[DATE]"
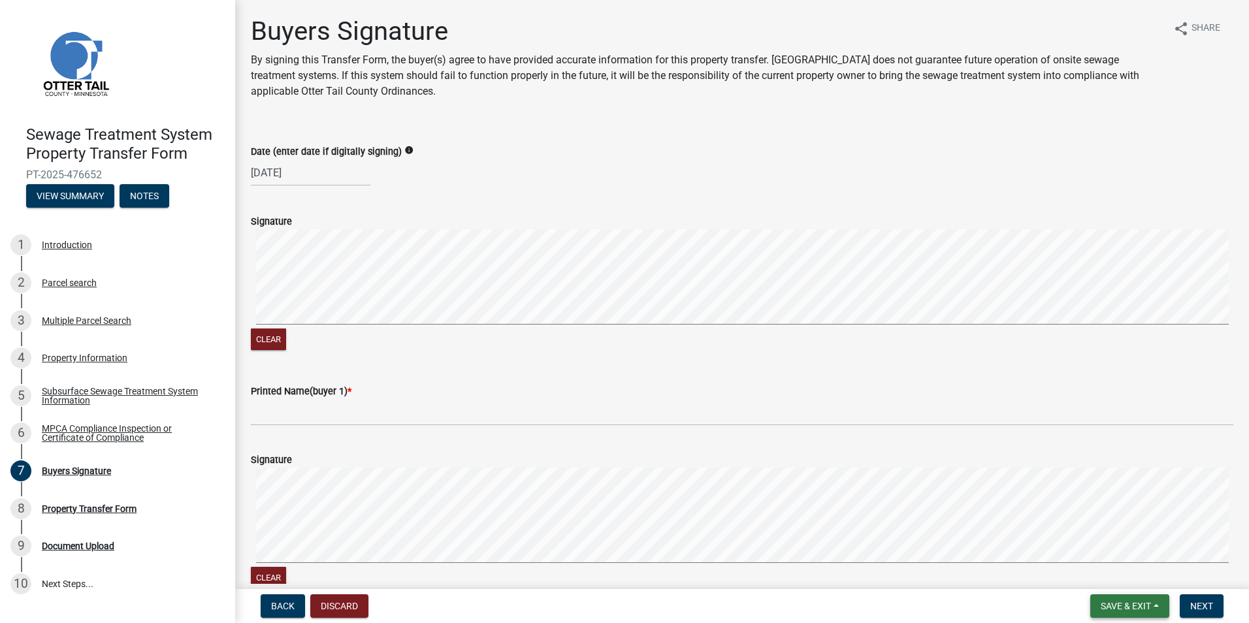
click at [1152, 607] on button "Save & Exit" at bounding box center [1129, 606] width 79 height 24
click at [1108, 570] on button "Save & Exit" at bounding box center [1117, 571] width 105 height 31
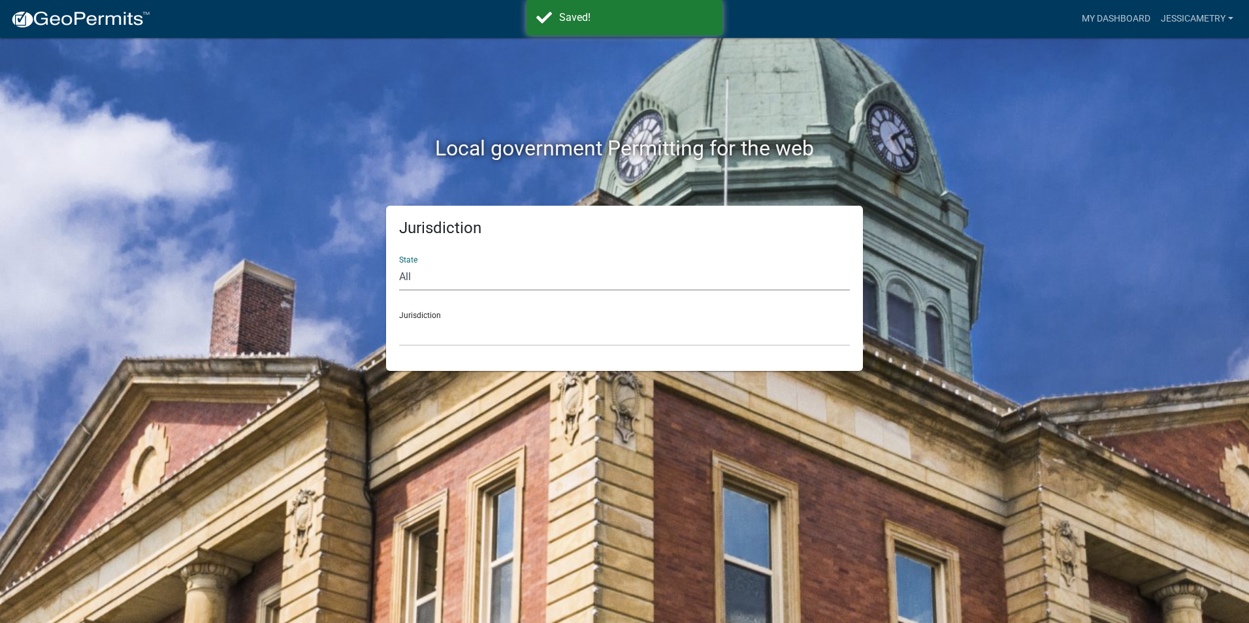
drag, startPoint x: 476, startPoint y: 289, endPoint x: 472, endPoint y: 283, distance: 7.6
click at [477, 289] on select "All [US_STATE] [US_STATE] [US_STATE] [US_STATE] [US_STATE] [US_STATE] [US_STATE…" at bounding box center [624, 277] width 451 height 27
click at [399, 264] on select "All [US_STATE] [US_STATE] [US_STATE] [US_STATE] [US_STATE] [US_STATE] [US_STATE…" at bounding box center [624, 277] width 451 height 27
click at [437, 283] on select "All [US_STATE] [US_STATE] [US_STATE] [US_STATE] [US_STATE] [US_STATE] [US_STATE…" at bounding box center [624, 277] width 451 height 27
click at [399, 264] on select "All [US_STATE] [US_STATE] [US_STATE] [US_STATE] [US_STATE] [US_STATE] [US_STATE…" at bounding box center [624, 277] width 451 height 27
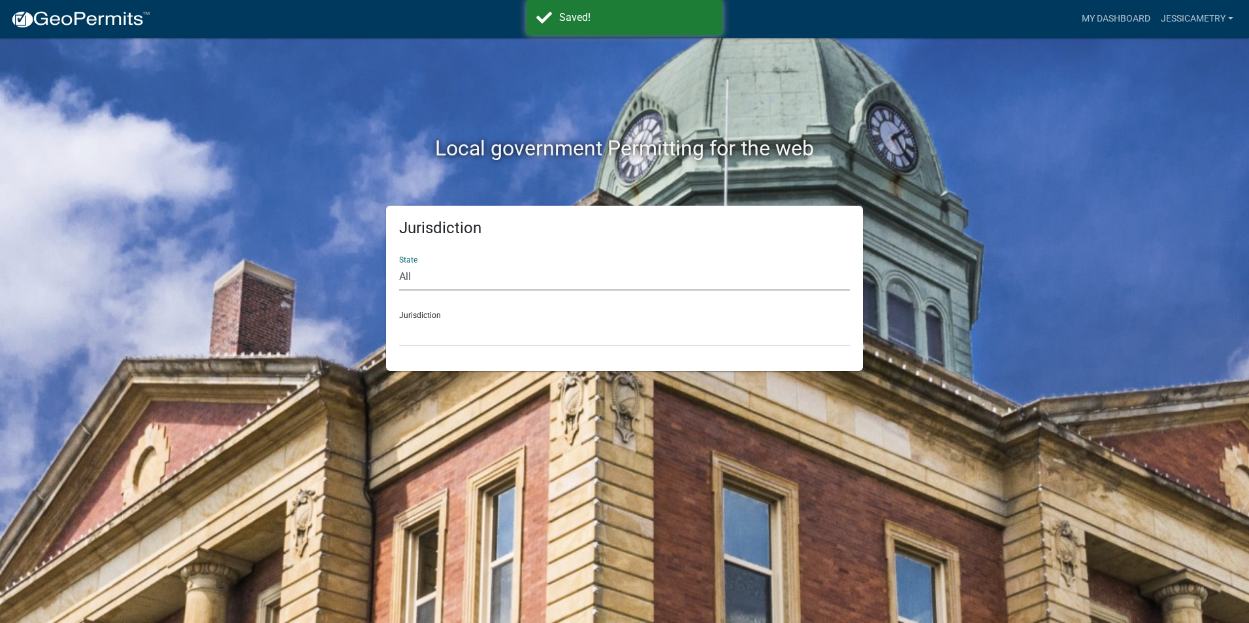
drag, startPoint x: 447, startPoint y: 276, endPoint x: 447, endPoint y: 283, distance: 7.2
click at [447, 276] on select "All [US_STATE] [US_STATE] [US_STATE] [US_STATE] [US_STATE] [US_STATE] [US_STATE…" at bounding box center [624, 277] width 451 height 27
select select "[US_STATE]"
click at [399, 264] on select "All [US_STATE] [US_STATE] [US_STATE] [US_STATE] [US_STATE] [US_STATE] [US_STATE…" at bounding box center [624, 277] width 451 height 27
click at [456, 323] on select "[GEOGRAPHIC_DATA], [US_STATE] [GEOGRAPHIC_DATA], [US_STATE] [GEOGRAPHIC_DATA], …" at bounding box center [624, 332] width 451 height 27
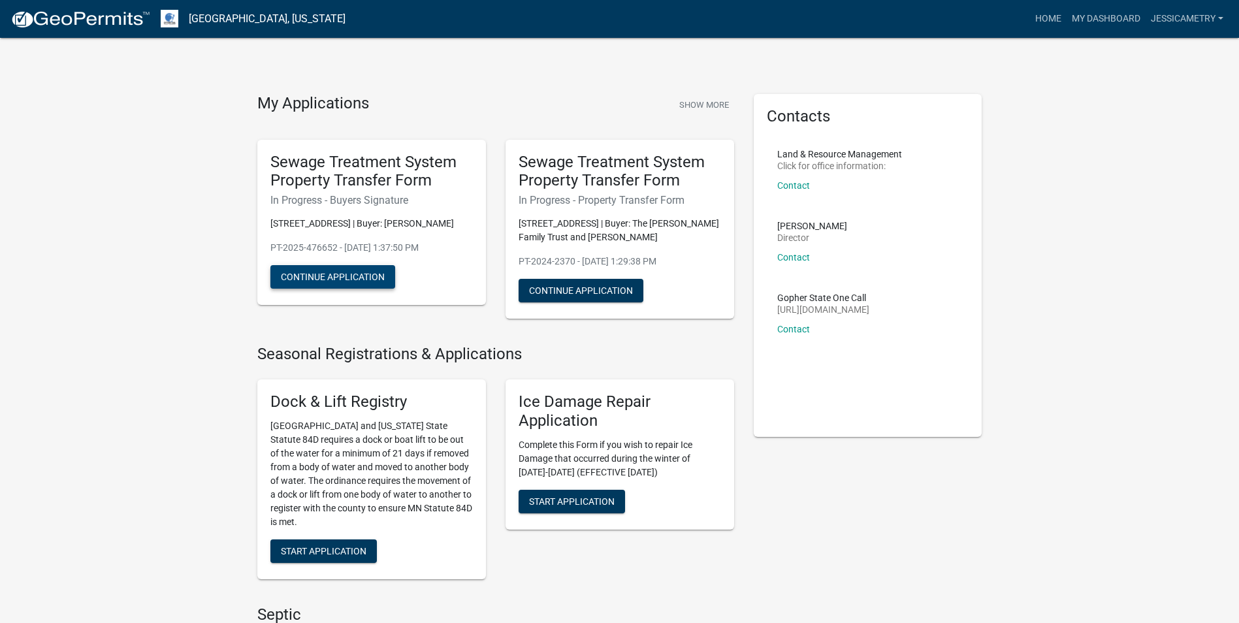
click at [362, 275] on button "Continue Application" at bounding box center [332, 277] width 125 height 24
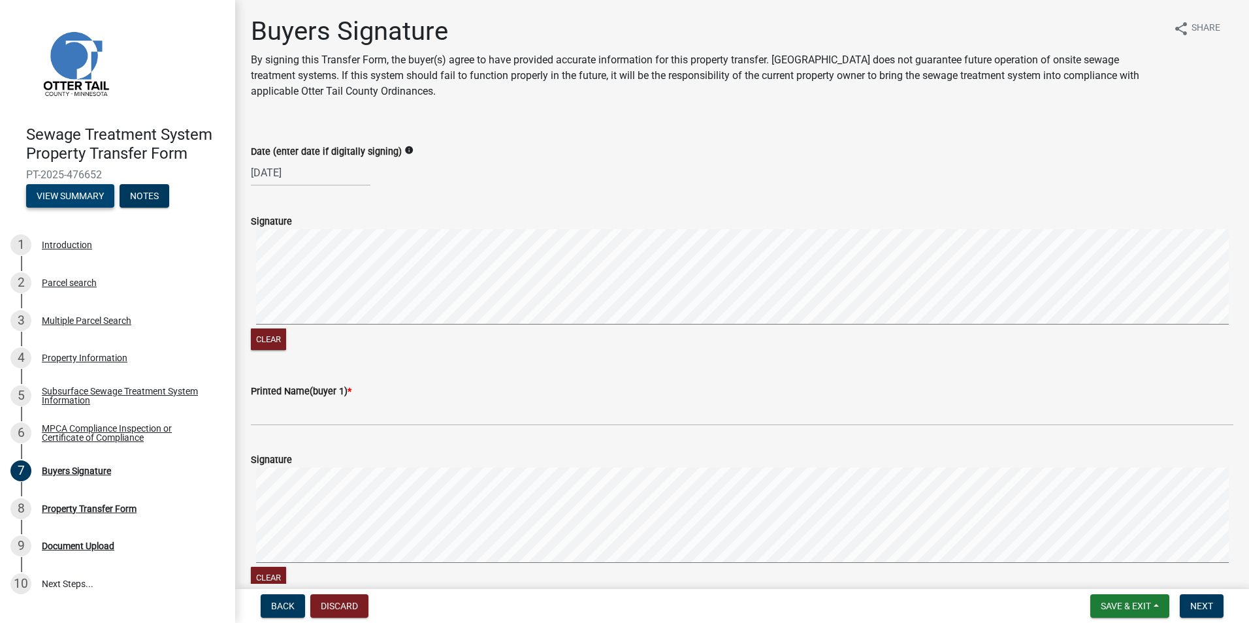
click at [86, 197] on button "View Summary" at bounding box center [70, 196] width 88 height 24
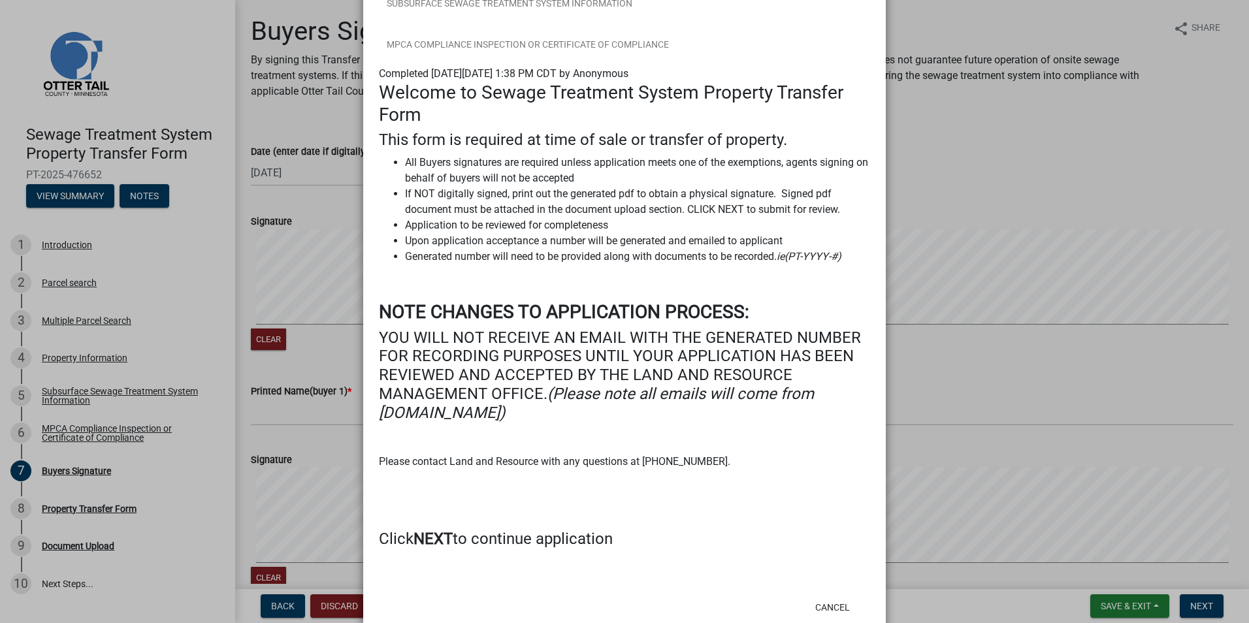
scroll to position [178, 0]
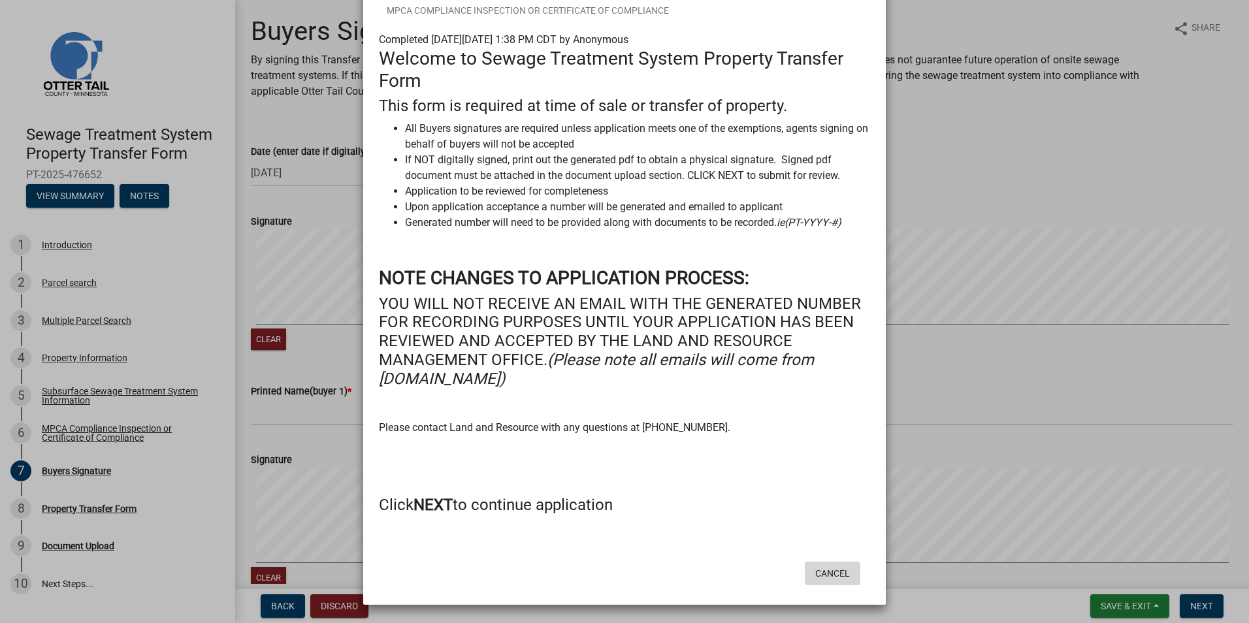
click at [822, 573] on button "Cancel" at bounding box center [833, 574] width 56 height 24
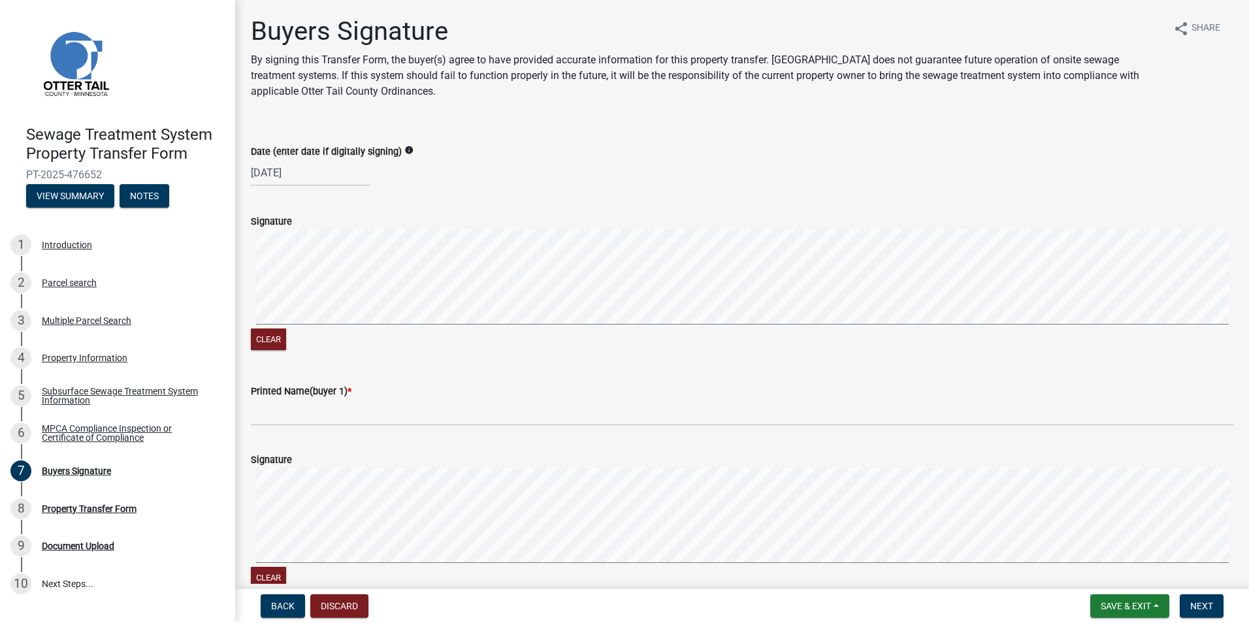
click at [112, 512] on div "Property Transfer Form" at bounding box center [89, 508] width 95 height 9
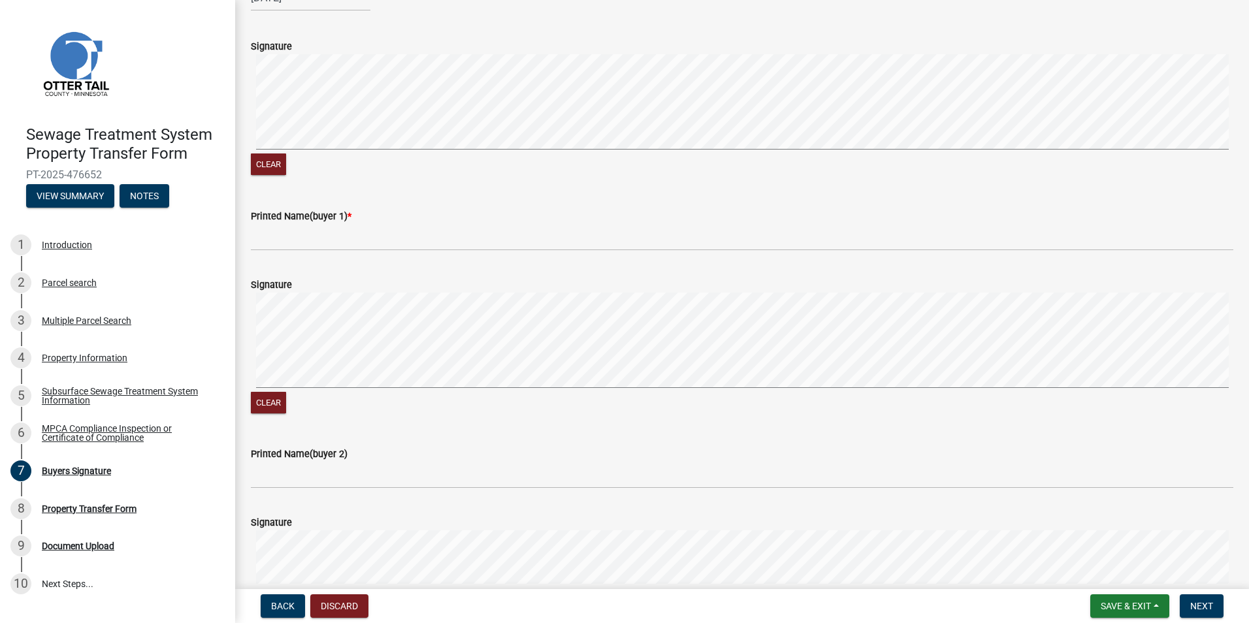
scroll to position [0, 0]
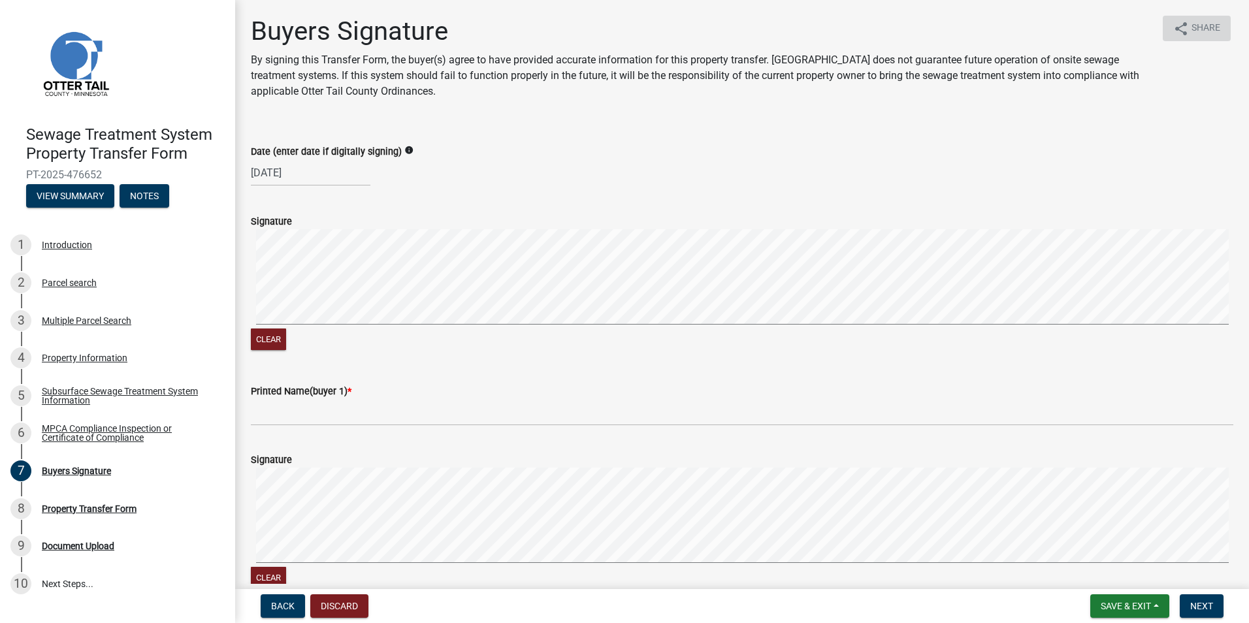
click at [1191, 25] on span "Share" at bounding box center [1205, 29] width 29 height 16
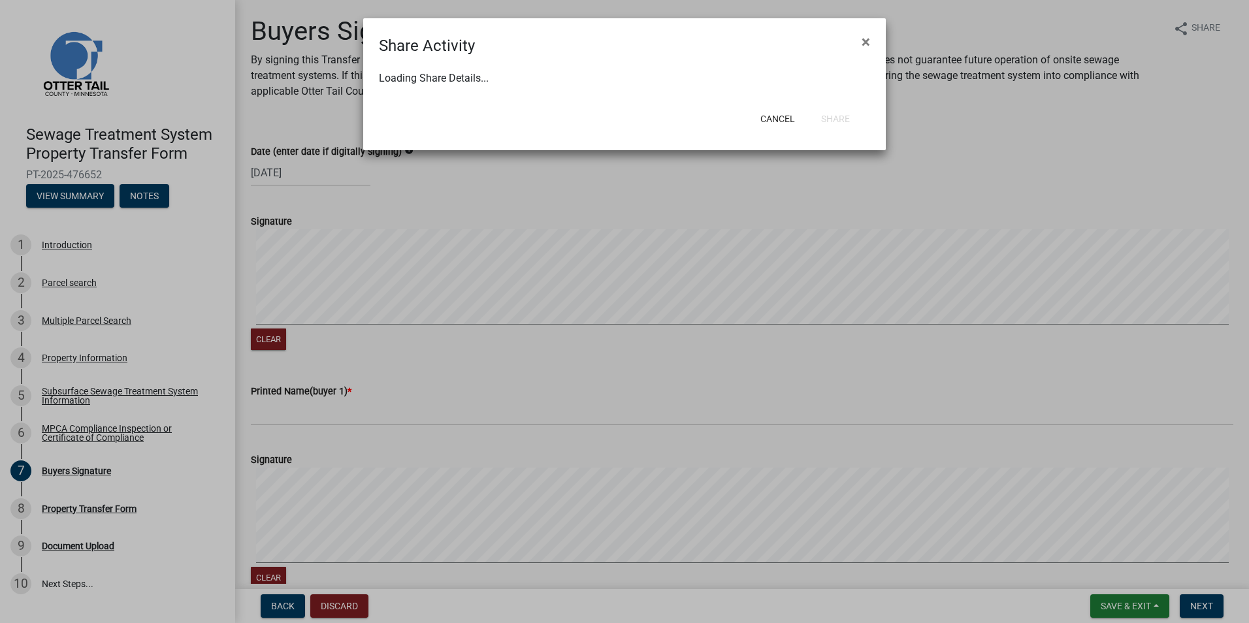
select select "1"
select select "0"
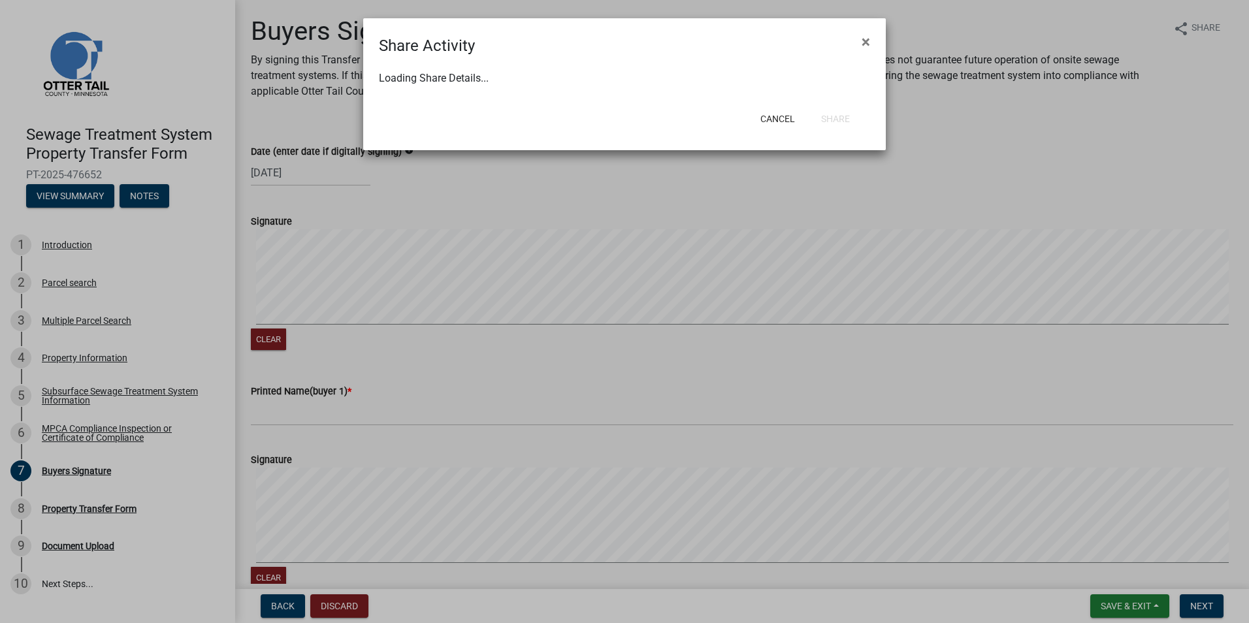
select select "0"
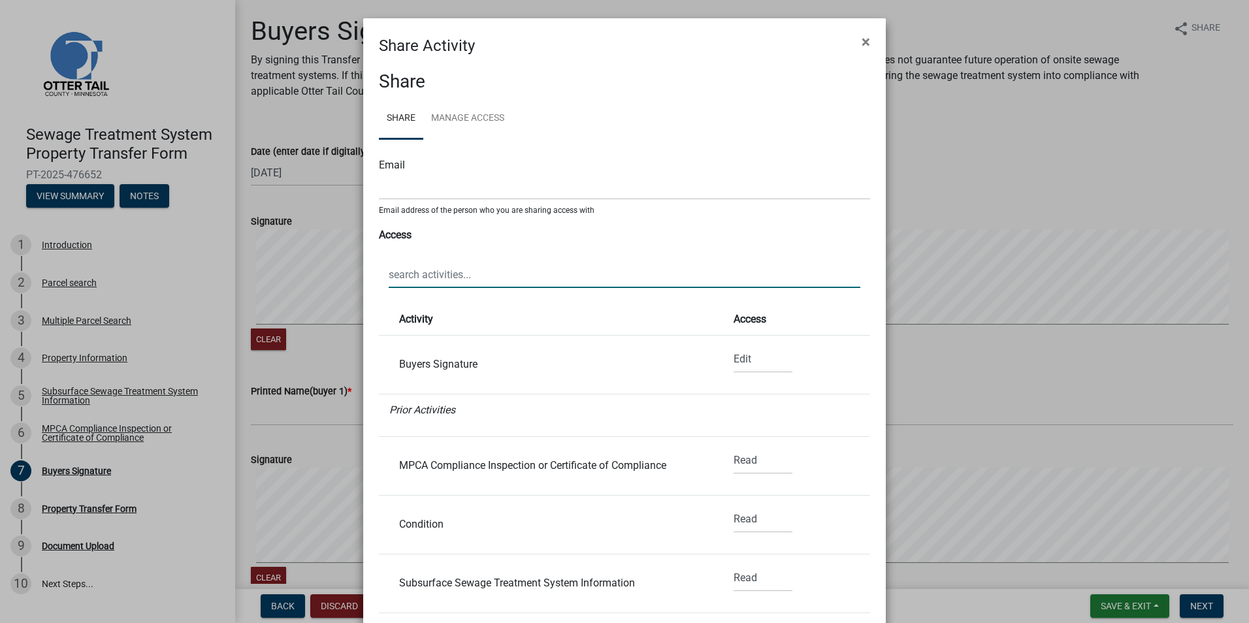
click at [403, 276] on input "text" at bounding box center [625, 274] width 472 height 27
drag, startPoint x: 403, startPoint y: 185, endPoint x: 412, endPoint y: 185, distance: 9.1
click at [403, 185] on input "text" at bounding box center [624, 186] width 491 height 27
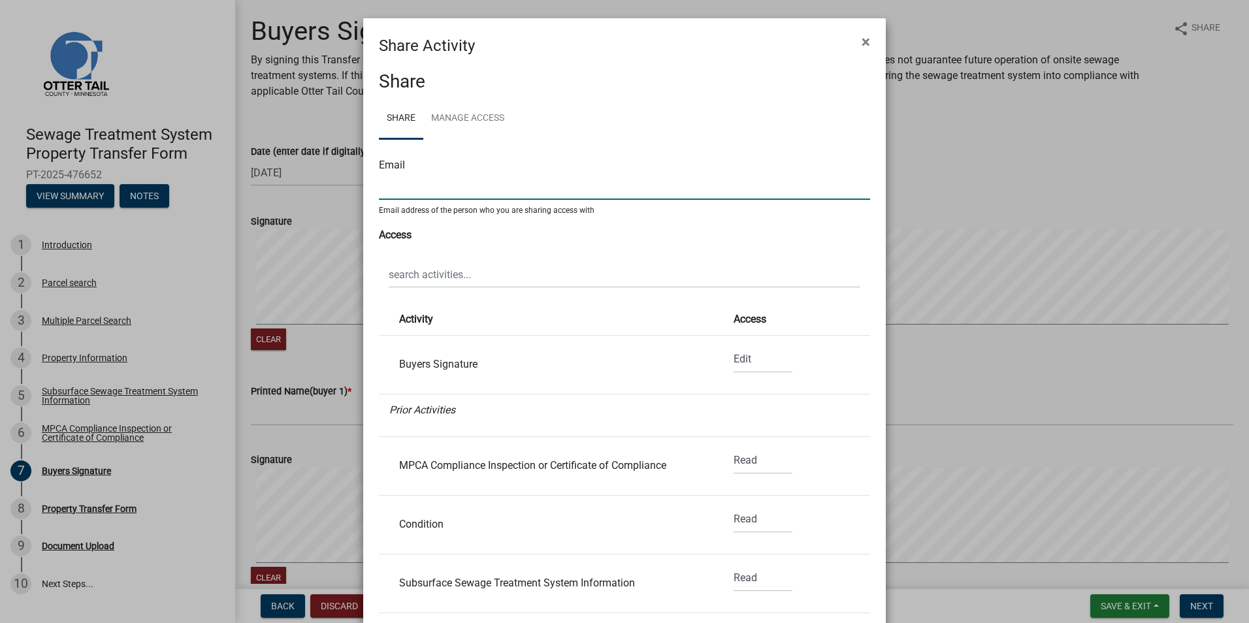
click at [481, 191] on input "text" at bounding box center [624, 186] width 491 height 27
type input "[EMAIL_ADDRESS][DOMAIN_NAME]"
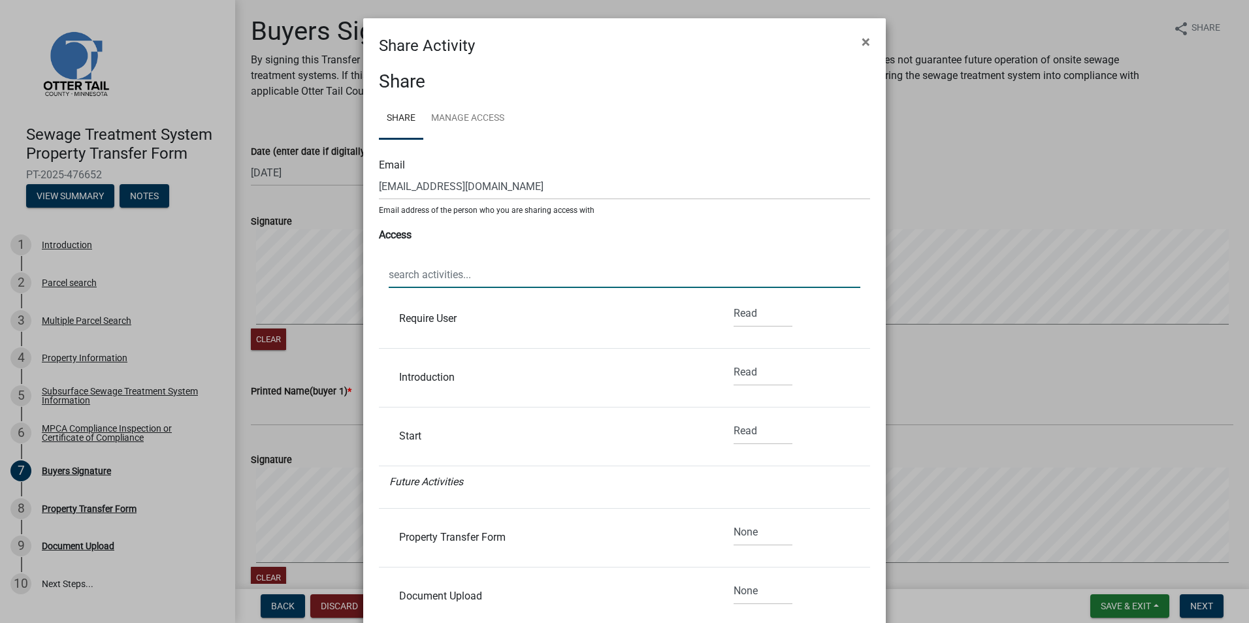
scroll to position [150, 0]
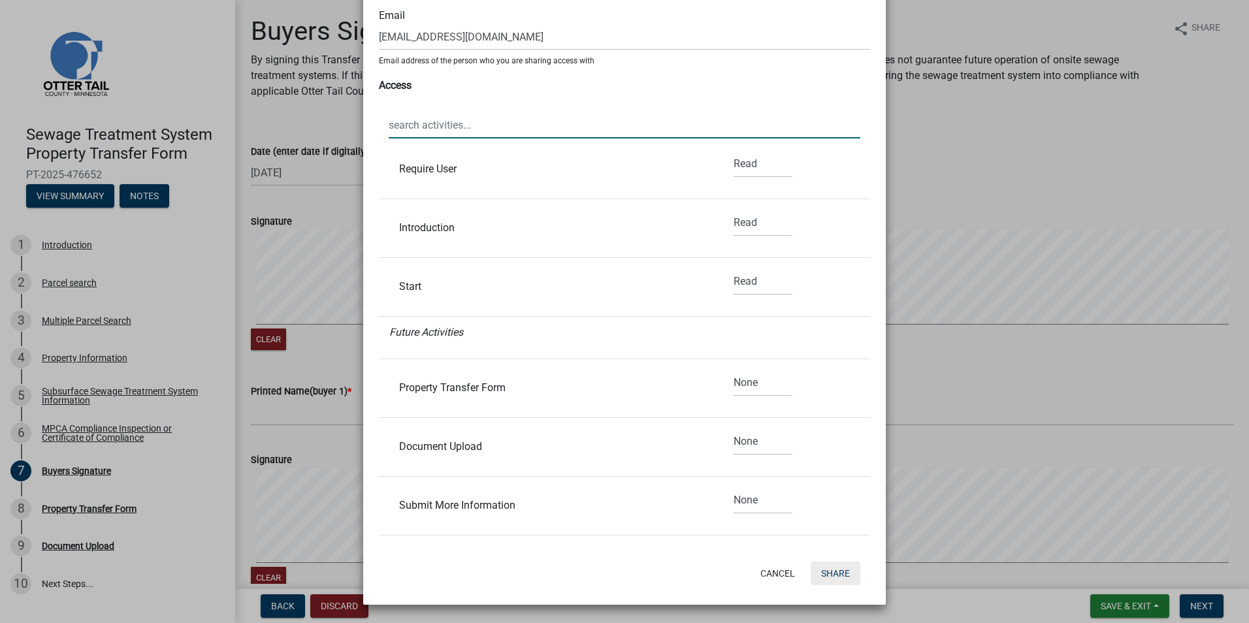
click at [831, 568] on button "Share" at bounding box center [836, 574] width 50 height 24
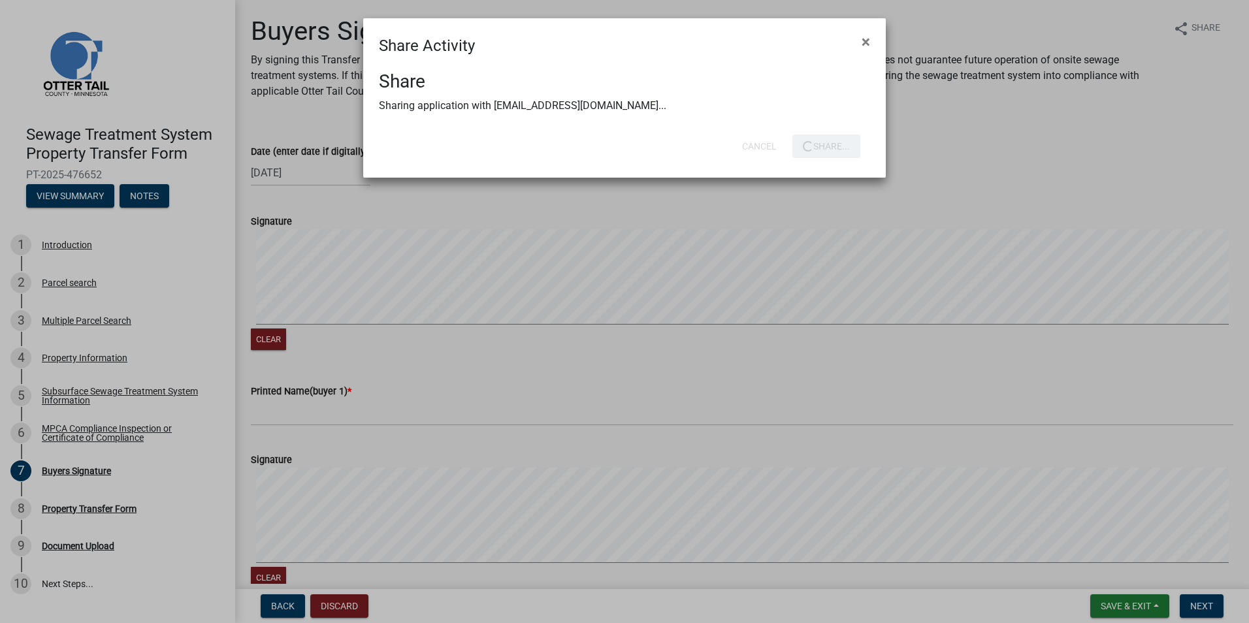
scroll to position [0, 0]
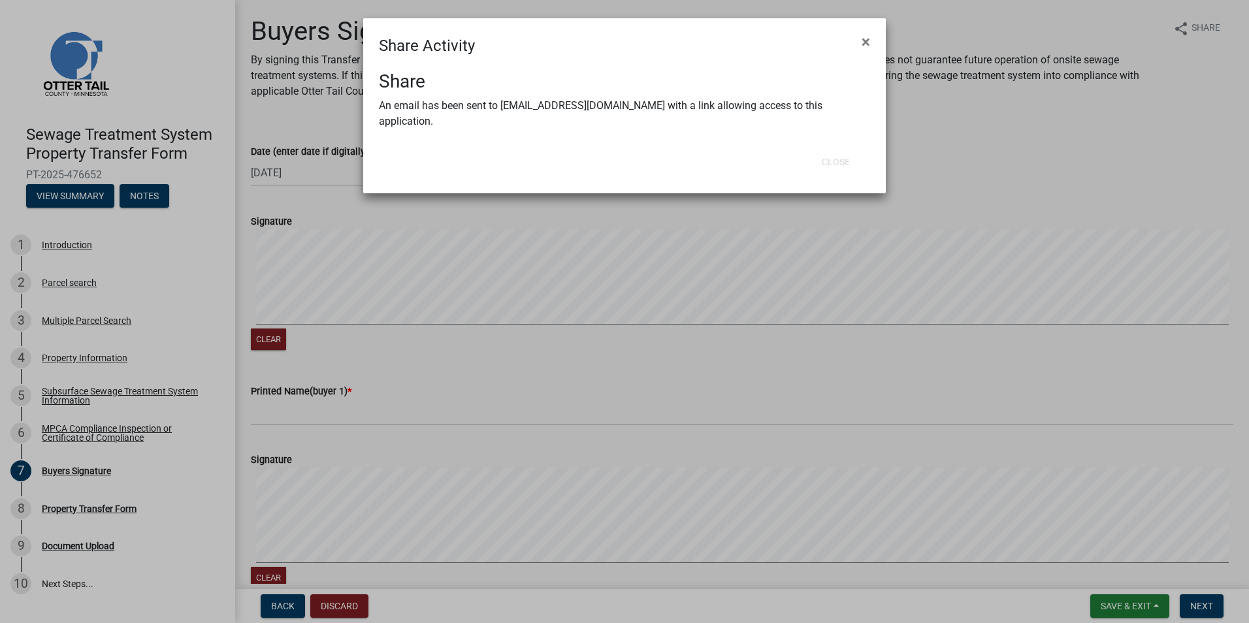
click at [839, 145] on div "Close" at bounding box center [710, 162] width 322 height 34
